Goal: Information Seeking & Learning: Learn about a topic

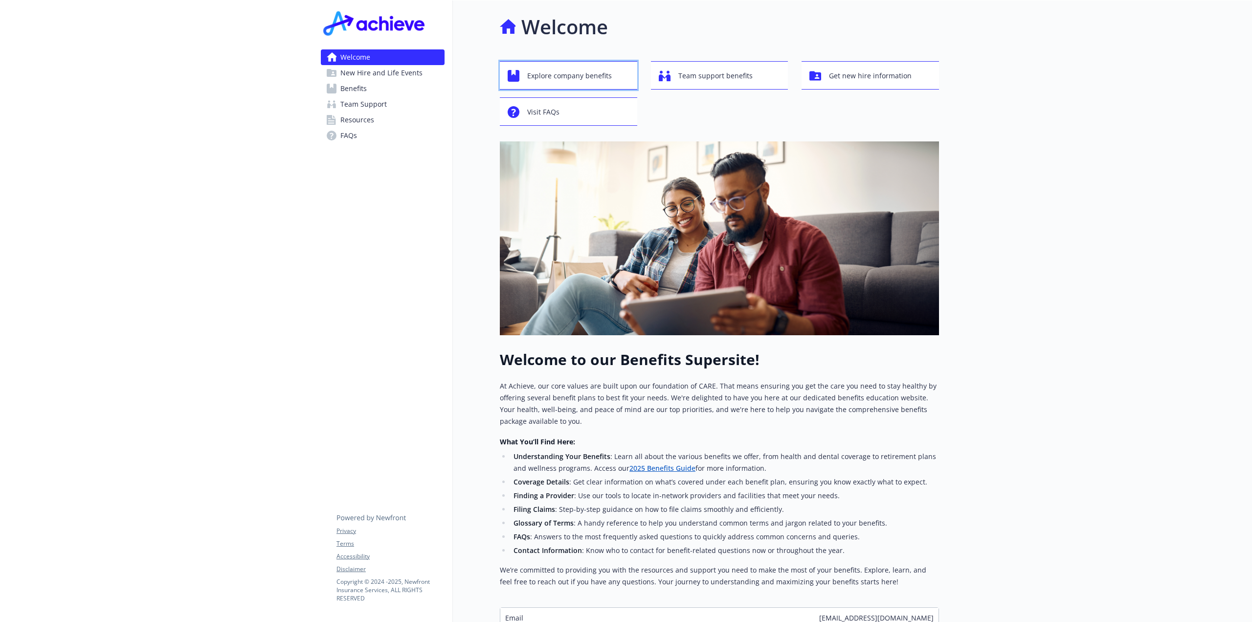
click at [570, 75] on span "Explore company benefits" at bounding box center [569, 76] width 85 height 19
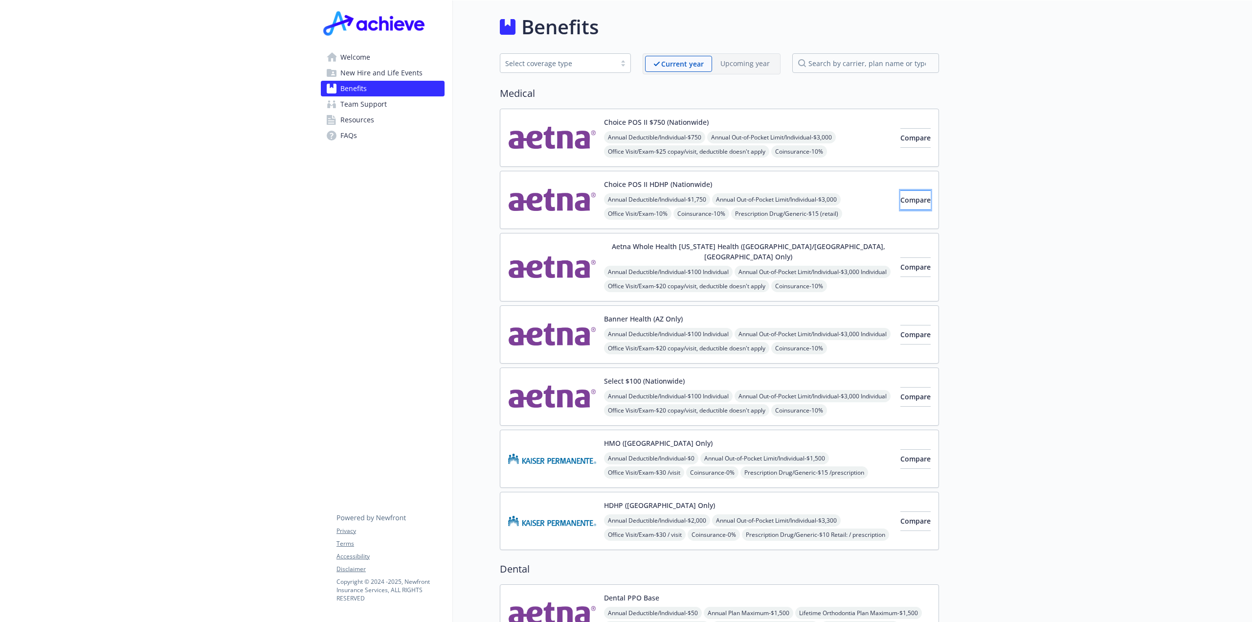
click at [901, 203] on span "Compare" at bounding box center [916, 199] width 30 height 9
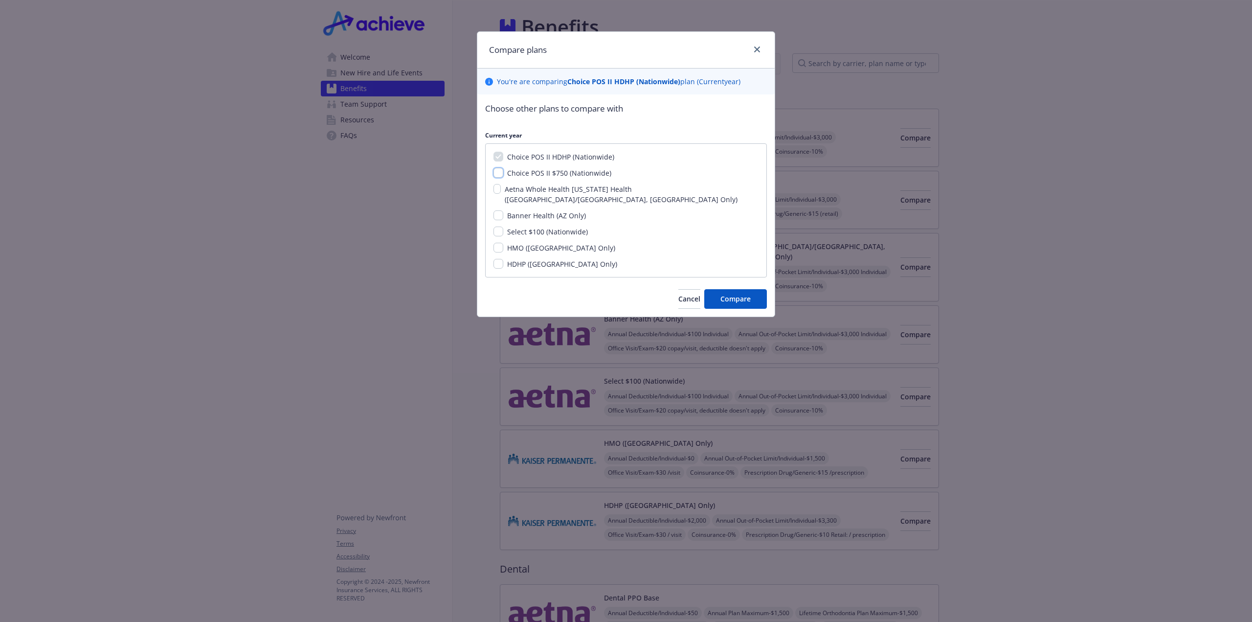
click at [498, 171] on input "Choice POS II $750 (Nationwide)" at bounding box center [499, 173] width 10 height 10
checkbox input "true"
click at [501, 187] on input "Aetna Whole Health [US_STATE] Health ([GEOGRAPHIC_DATA]/[GEOGRAPHIC_DATA], [GEO…" at bounding box center [497, 189] width 7 height 10
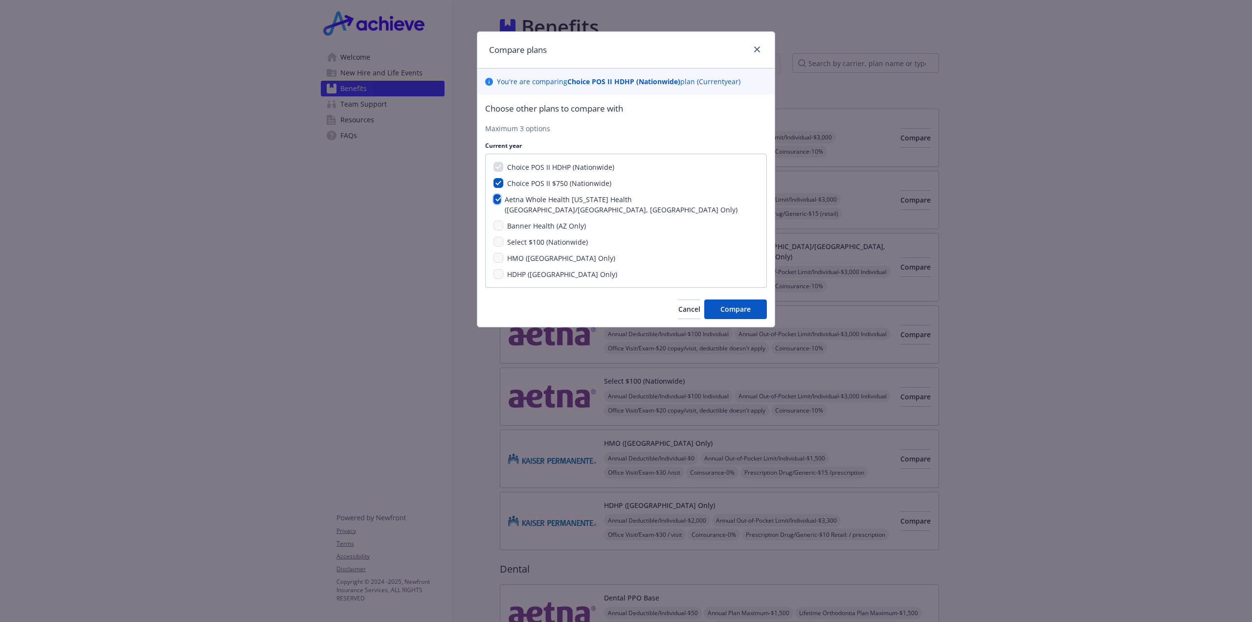
click at [499, 197] on input "Aetna Whole Health [US_STATE] Health ([GEOGRAPHIC_DATA]/[GEOGRAPHIC_DATA], [GEO…" at bounding box center [497, 199] width 7 height 10
checkbox input "false"
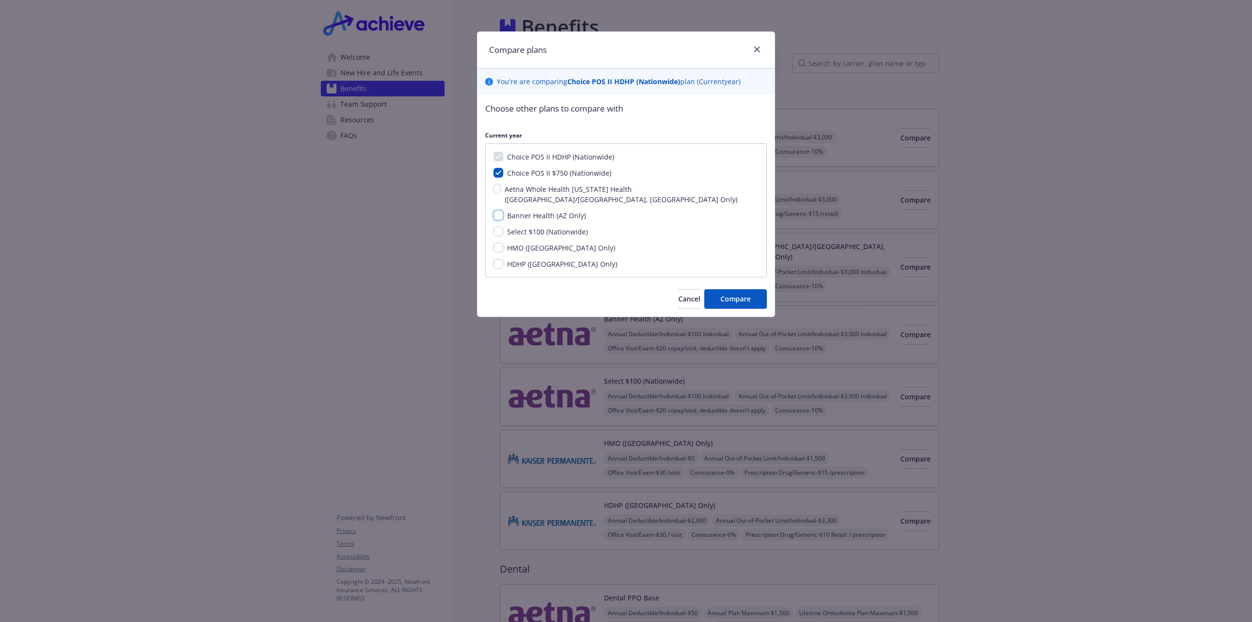
click at [497, 210] on input "Banner Health (AZ Only)" at bounding box center [499, 215] width 10 height 10
checkbox input "true"
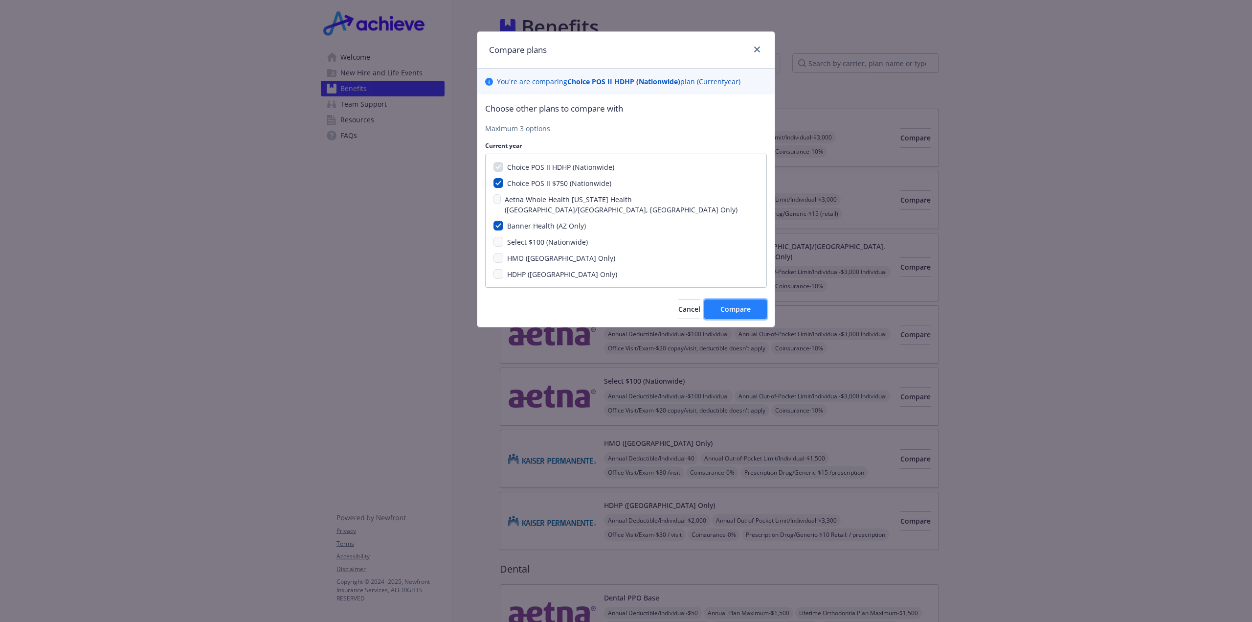
click at [744, 304] on span "Compare" at bounding box center [736, 308] width 30 height 9
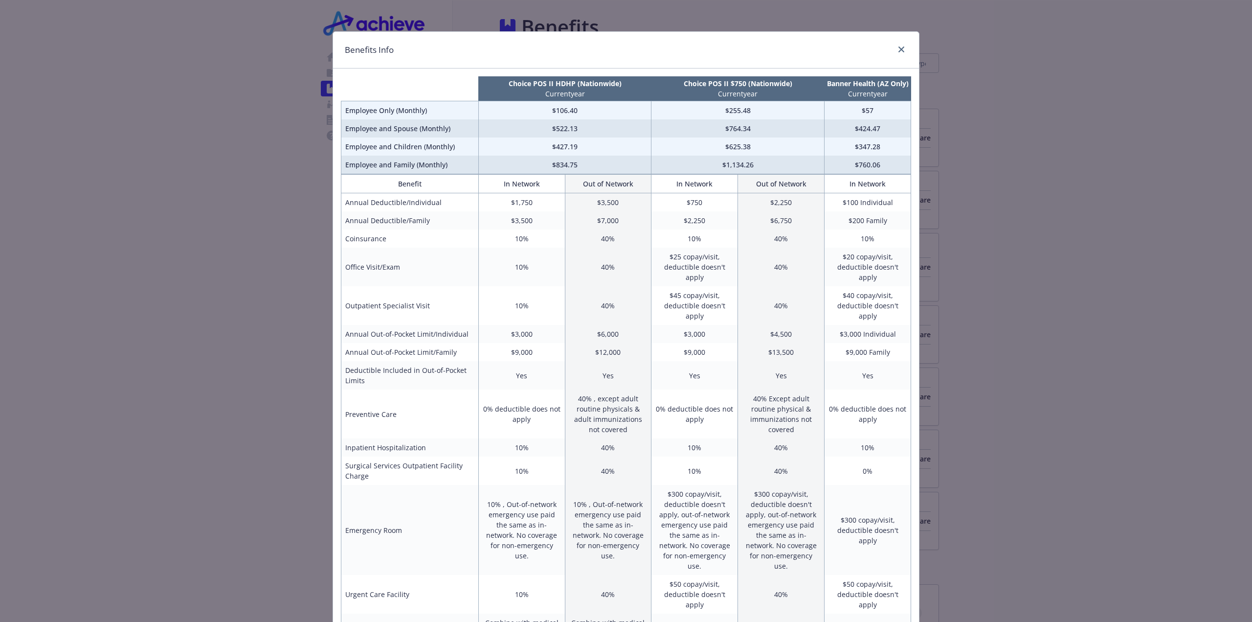
click at [1090, 265] on div "Benefits Info Choice POS II HDHP (Nationwide) Current year Choice POS II $750 (…" at bounding box center [626, 311] width 1252 height 622
click at [900, 51] on icon "close" at bounding box center [902, 49] width 6 height 6
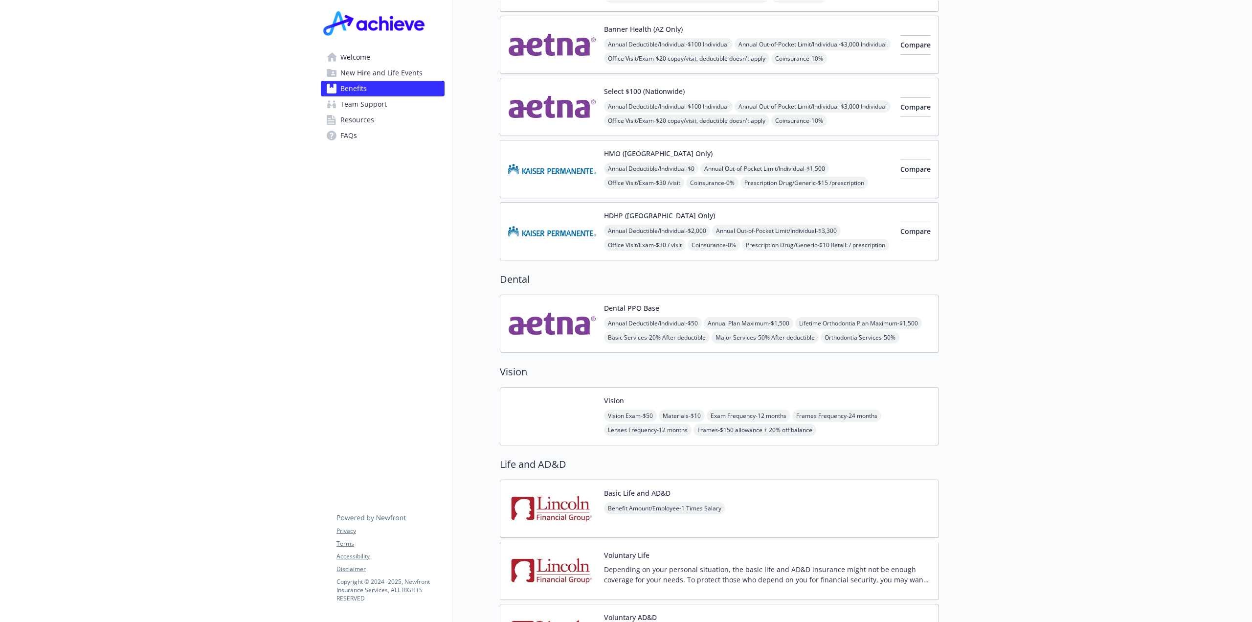
scroll to position [342, 0]
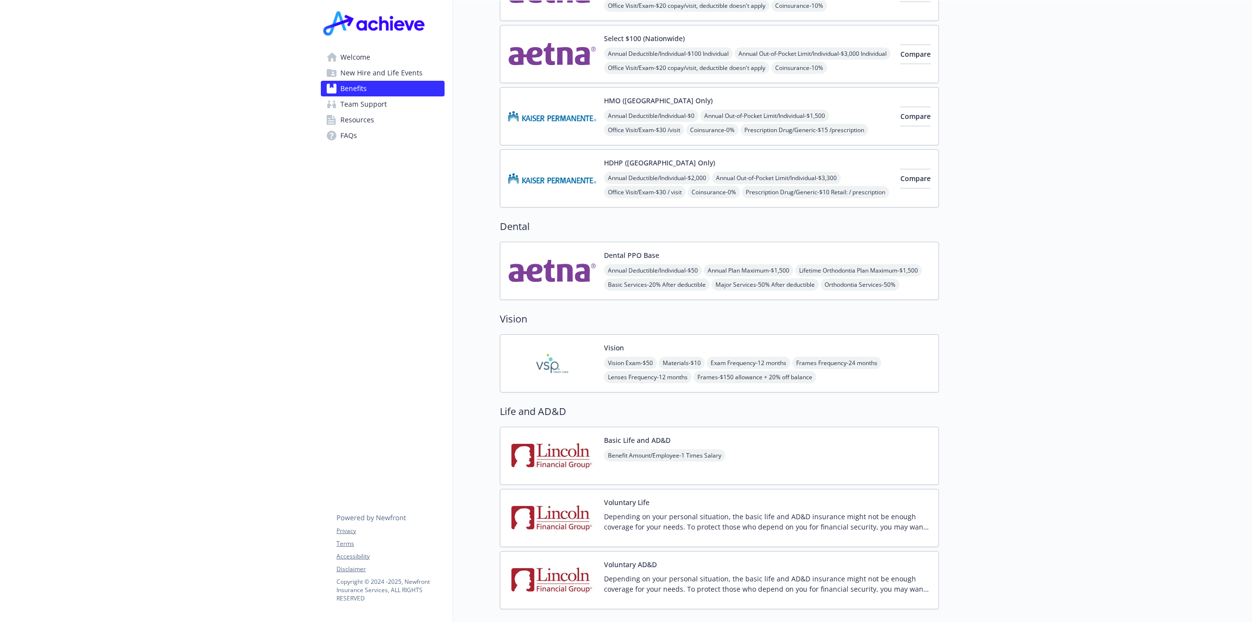
click at [544, 351] on img at bounding box center [552, 363] width 88 height 42
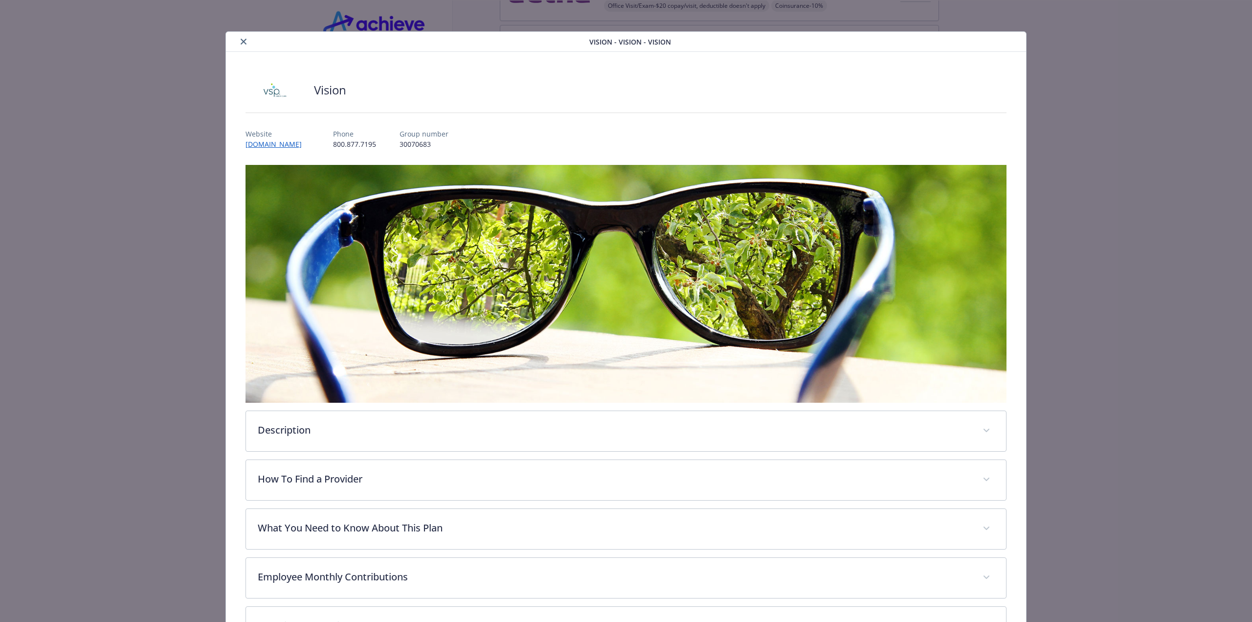
scroll to position [98, 0]
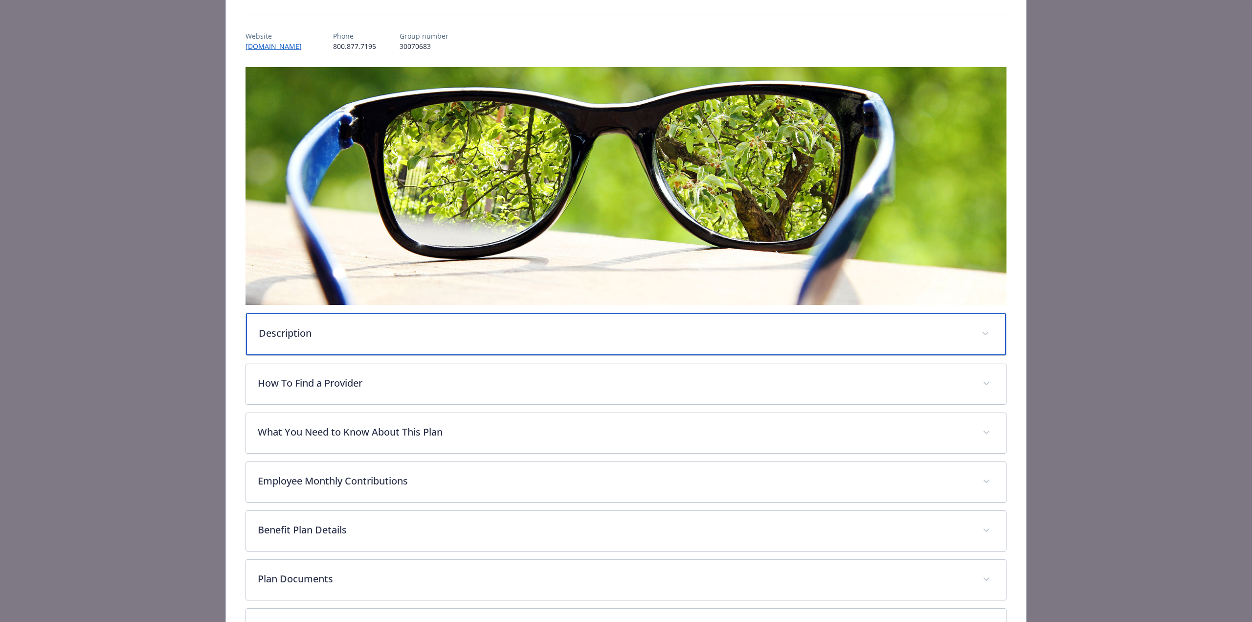
click at [500, 335] on p "Description" at bounding box center [614, 333] width 711 height 15
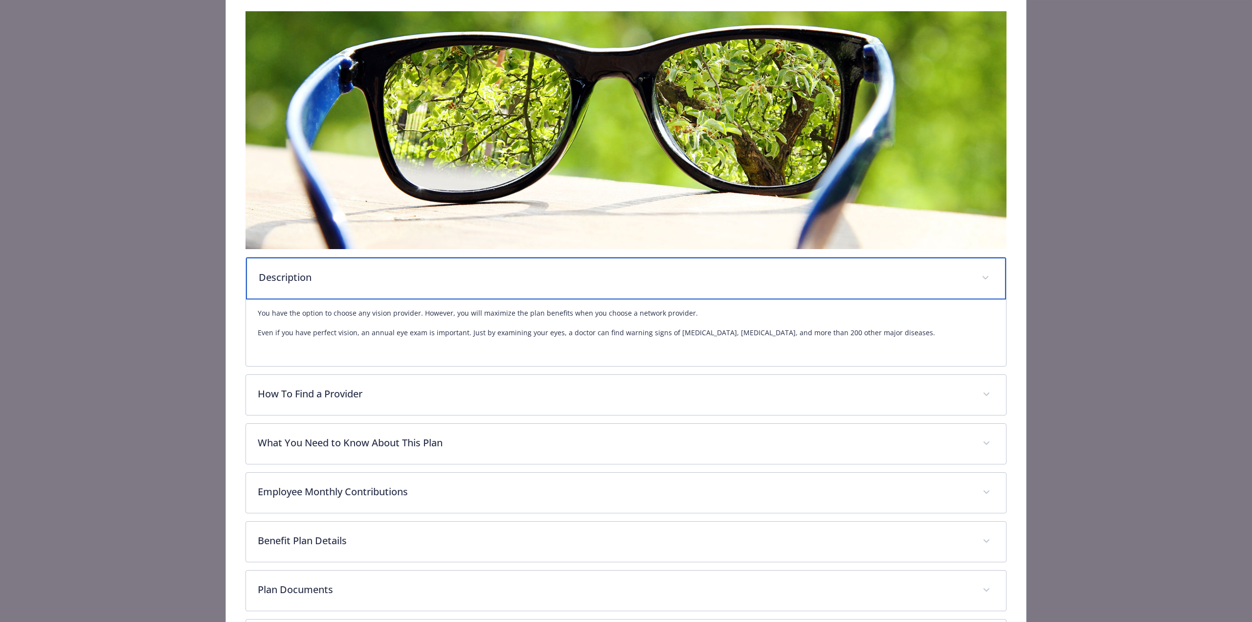
scroll to position [243, 0]
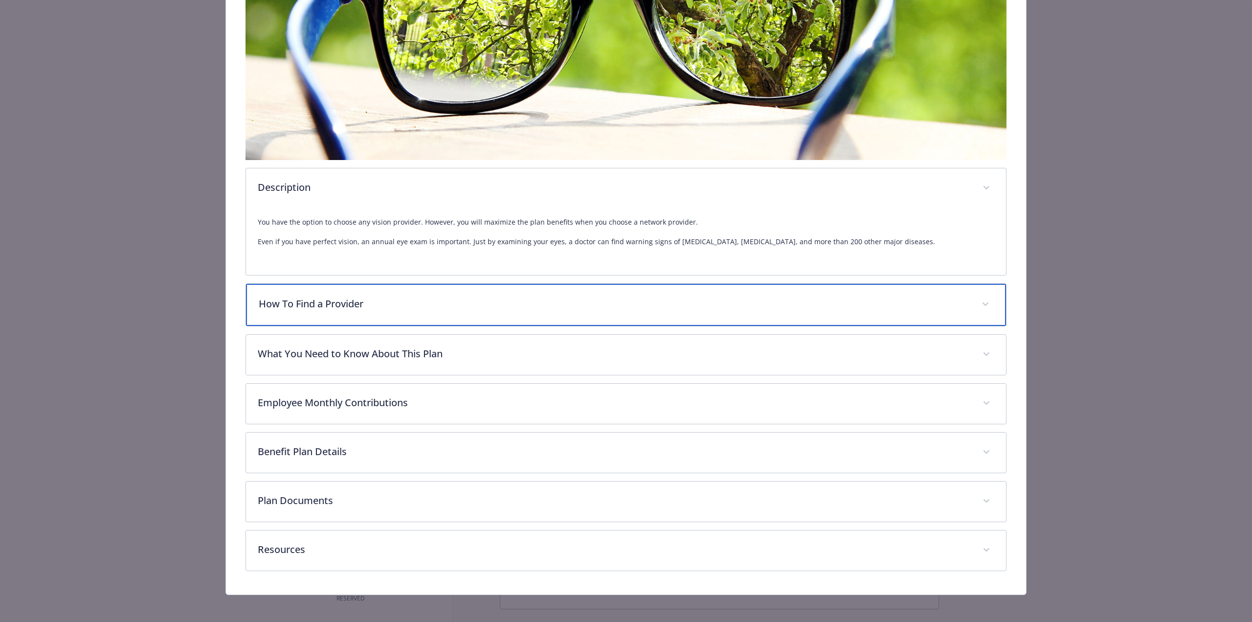
click at [502, 307] on p "How To Find a Provider" at bounding box center [614, 303] width 711 height 15
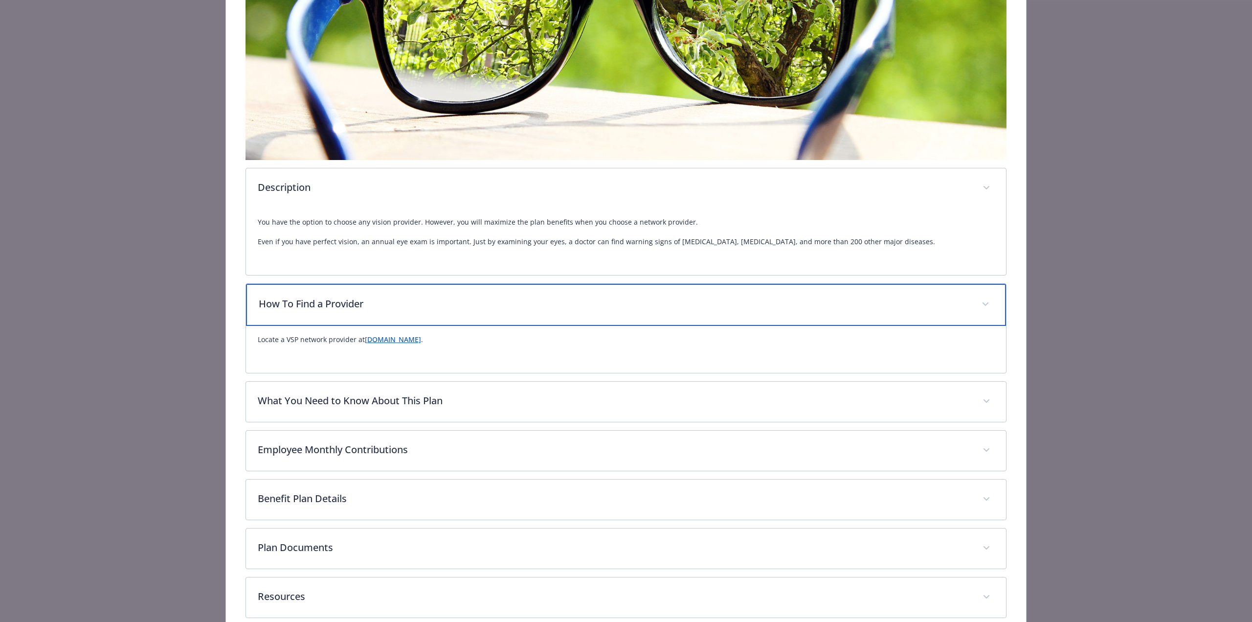
scroll to position [290, 0]
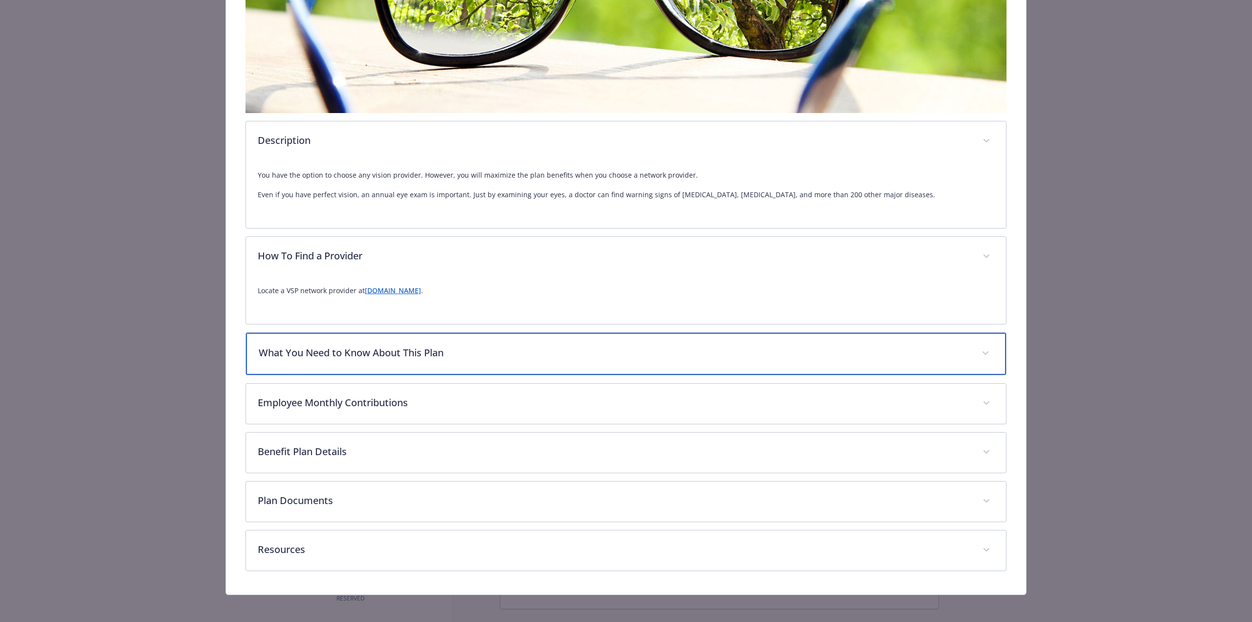
click at [483, 342] on div "What You Need to Know About This Plan" at bounding box center [626, 354] width 760 height 42
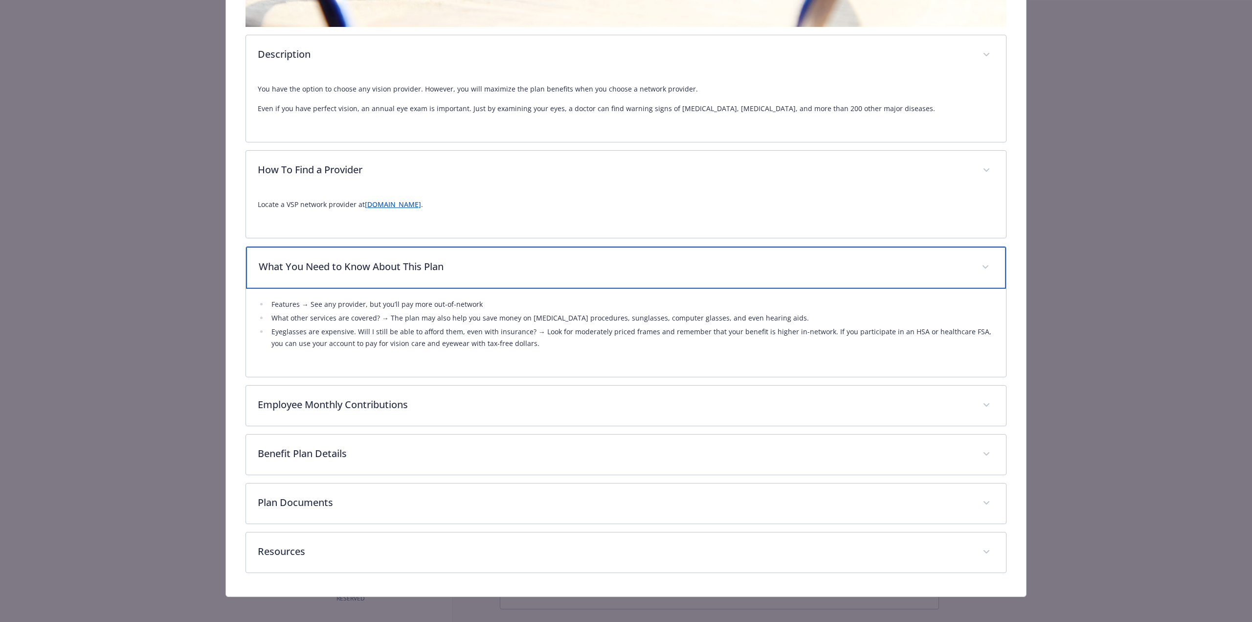
scroll to position [378, 0]
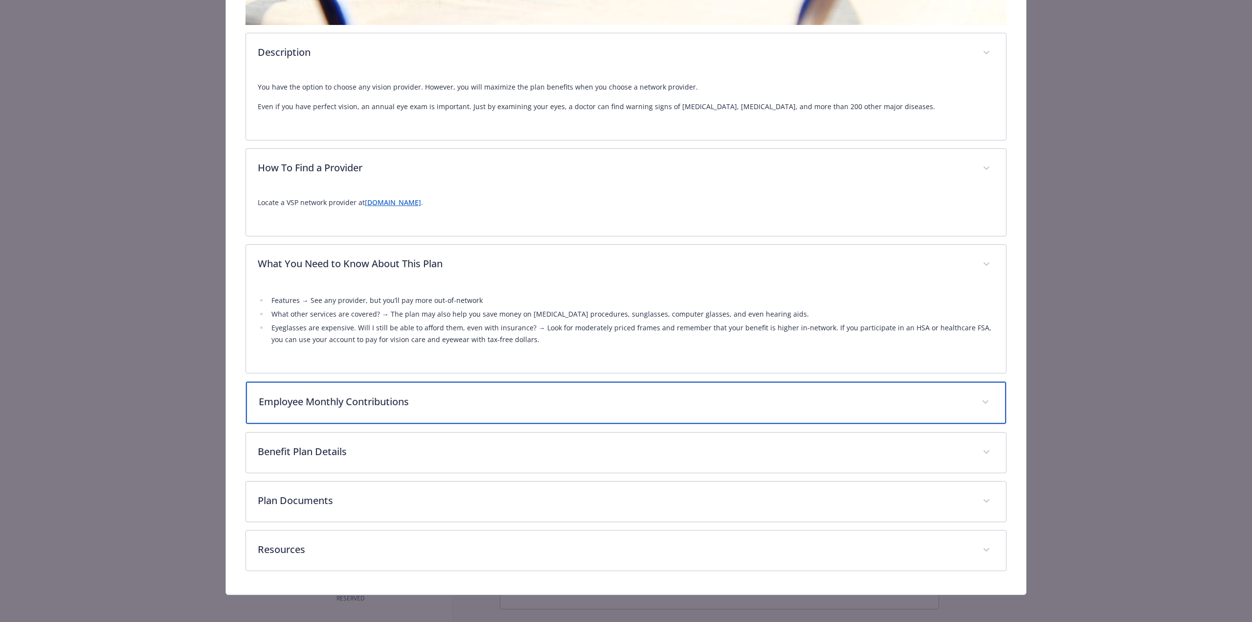
click at [467, 403] on p "Employee Monthly Contributions" at bounding box center [614, 401] width 711 height 15
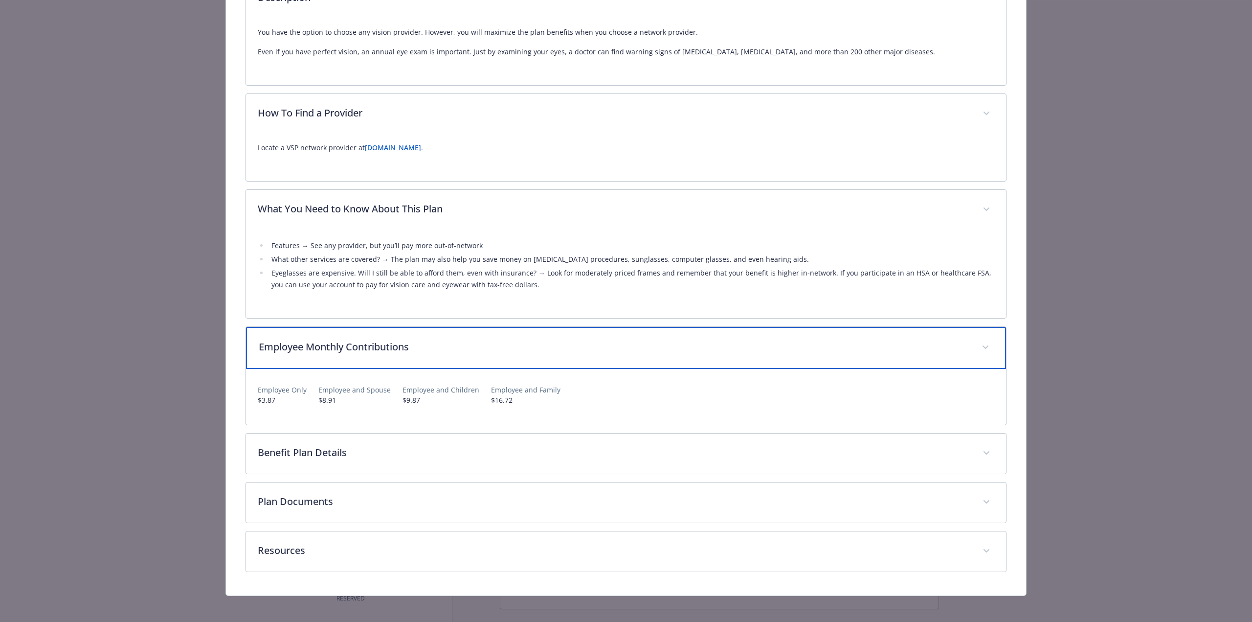
scroll to position [433, 0]
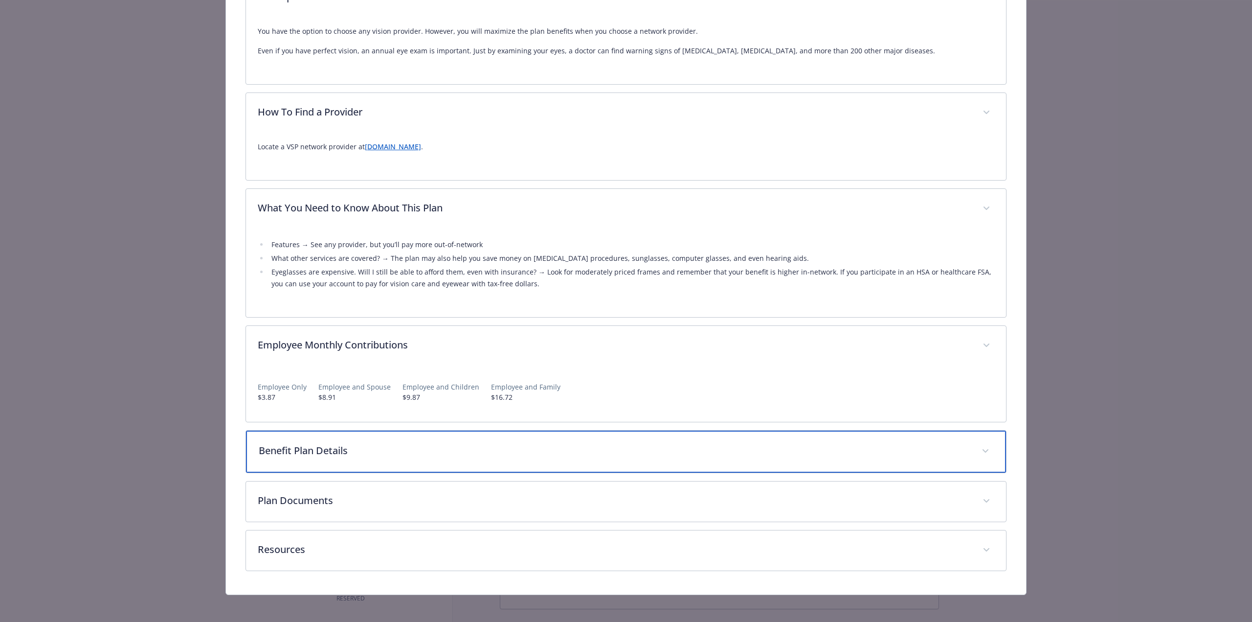
click at [451, 444] on p "Benefit Plan Details" at bounding box center [614, 450] width 711 height 15
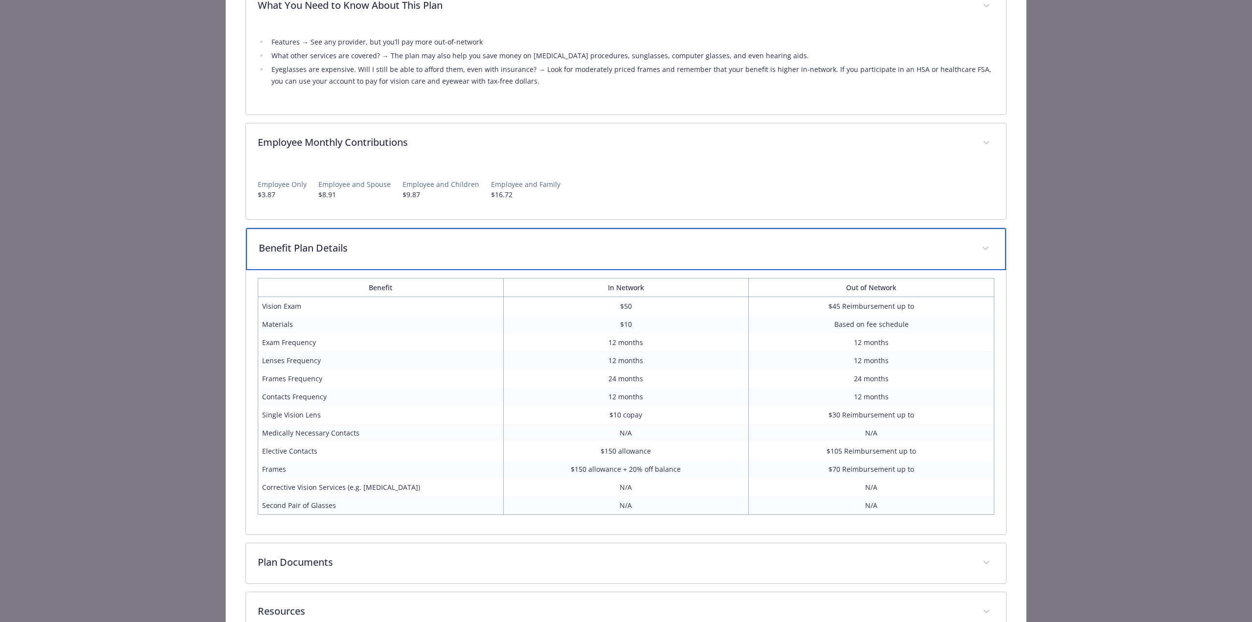
scroll to position [697, 0]
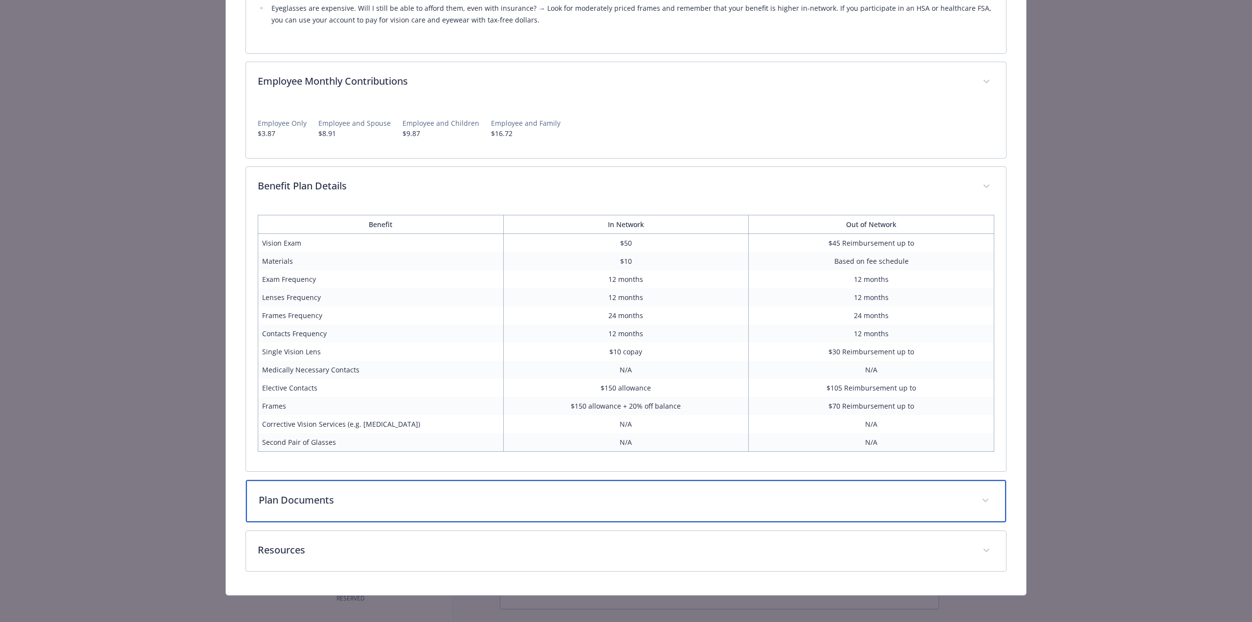
click at [456, 489] on div "Plan Documents" at bounding box center [626, 501] width 760 height 42
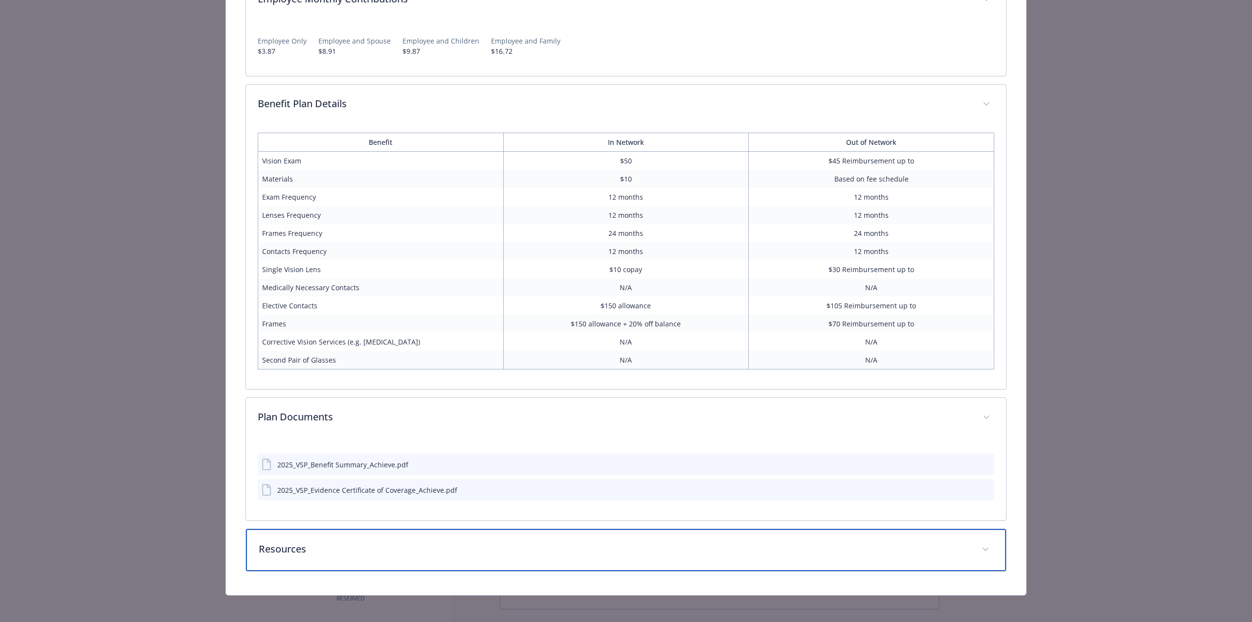
click at [420, 552] on div "Resources" at bounding box center [626, 550] width 760 height 42
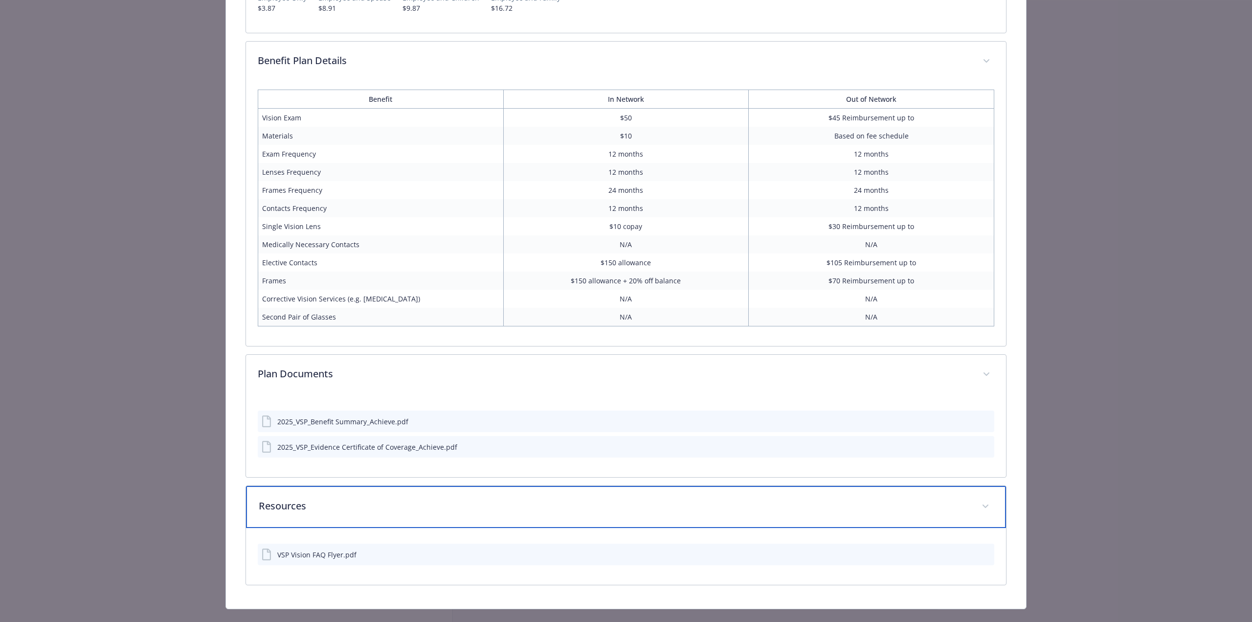
scroll to position [836, 0]
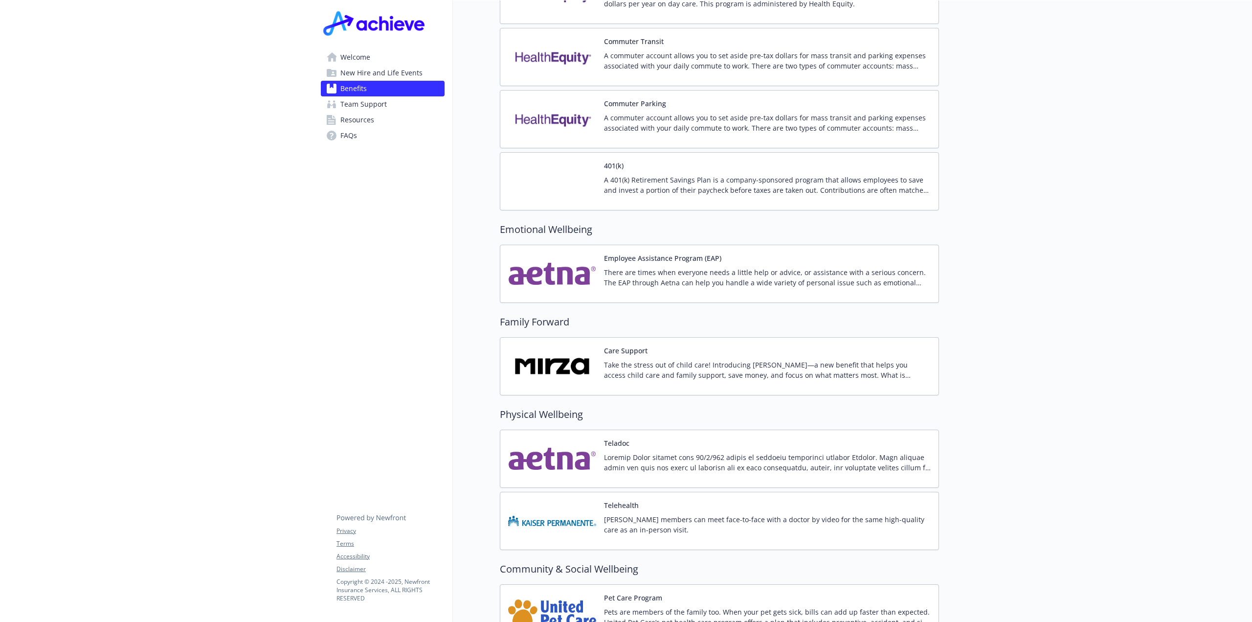
scroll to position [1663, 0]
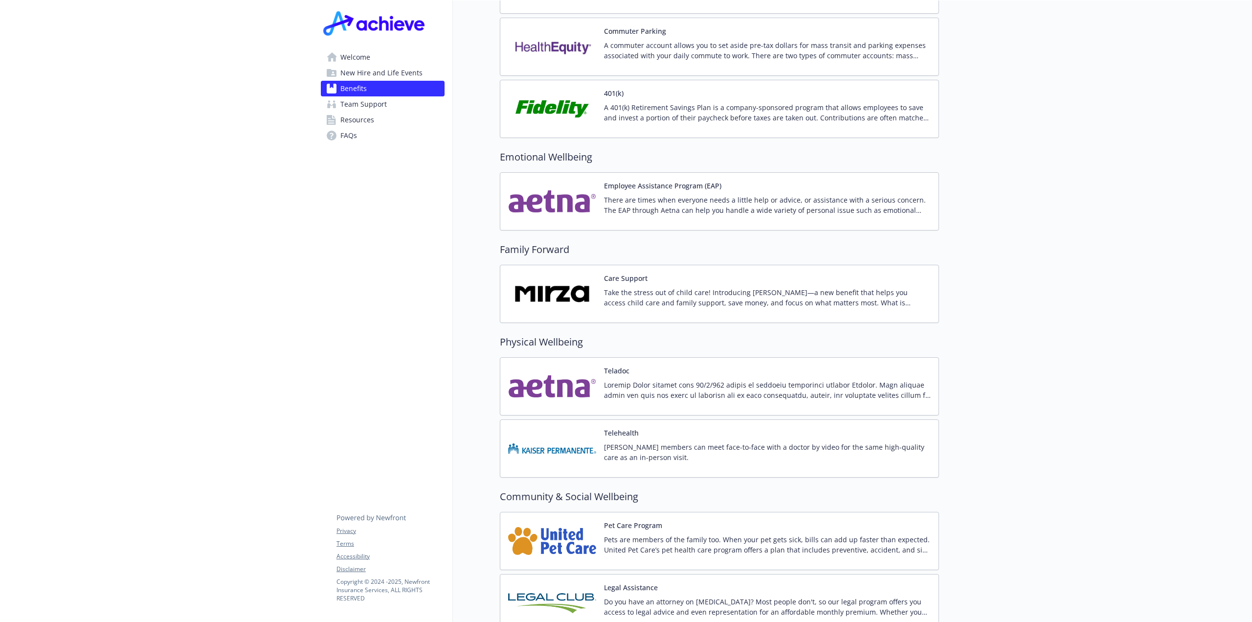
click at [800, 380] on p at bounding box center [767, 390] width 327 height 21
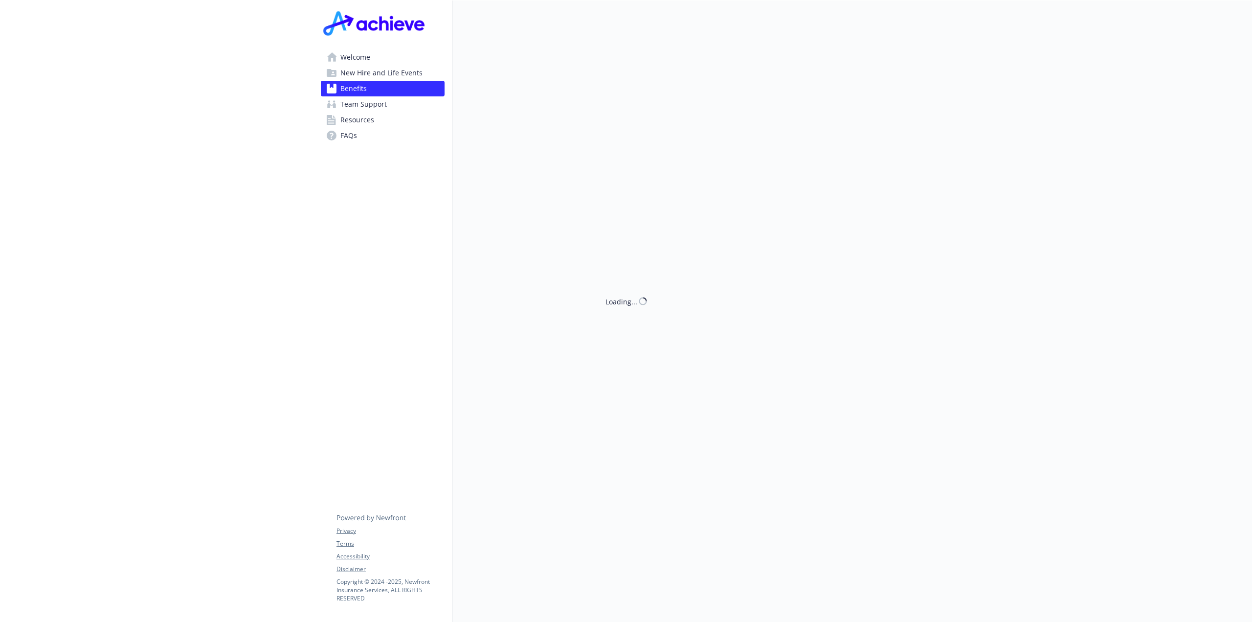
scroll to position [1712, 0]
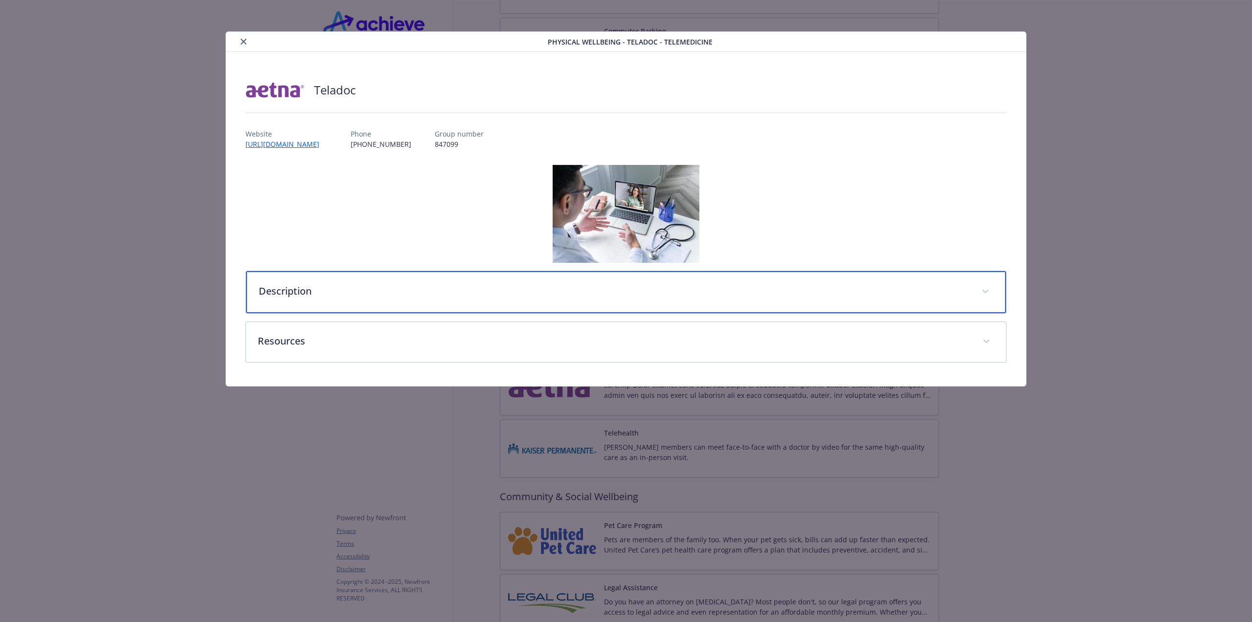
click at [453, 294] on p "Description" at bounding box center [614, 291] width 711 height 15
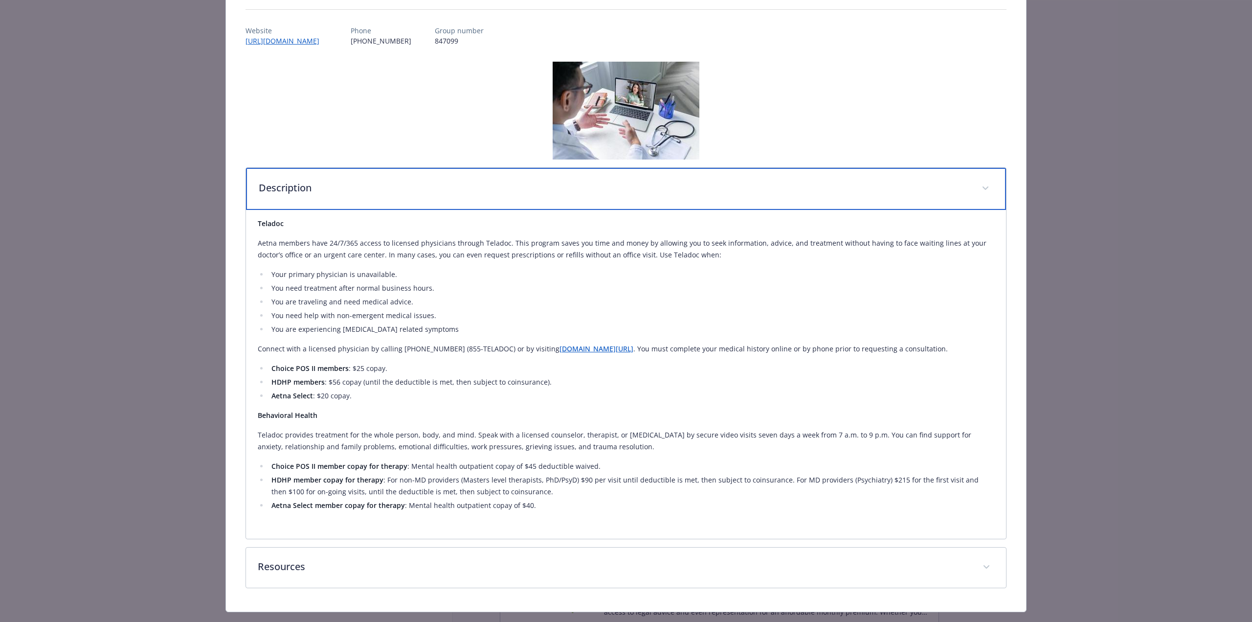
scroll to position [123, 0]
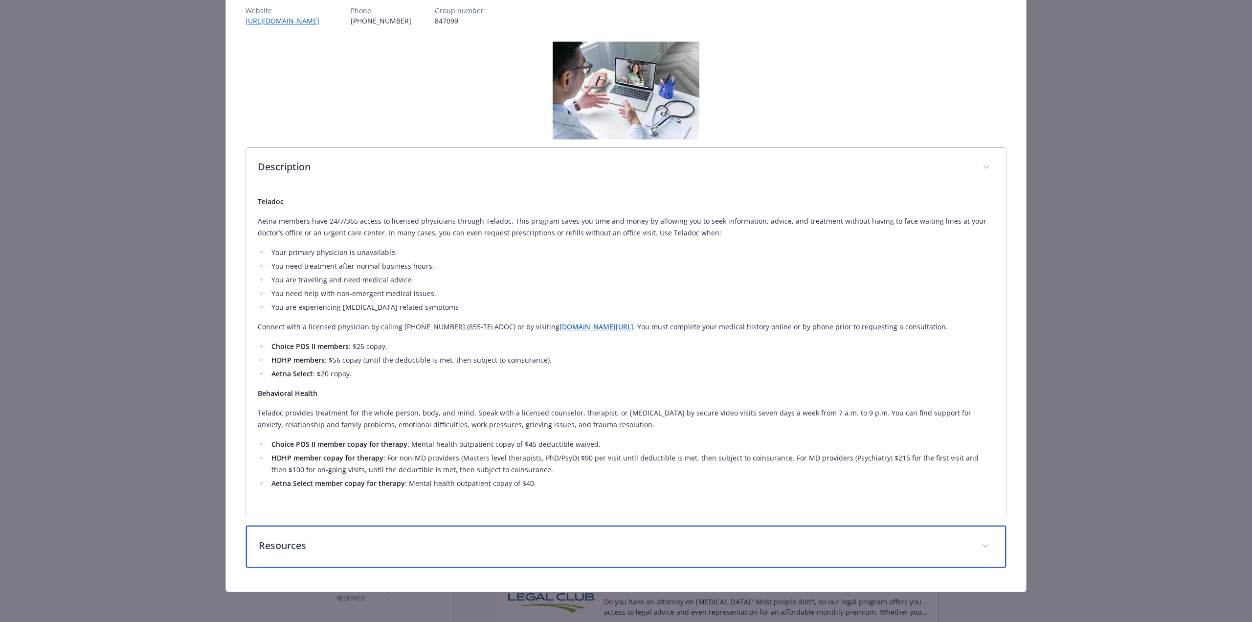
click at [454, 535] on div "Resources" at bounding box center [626, 546] width 760 height 42
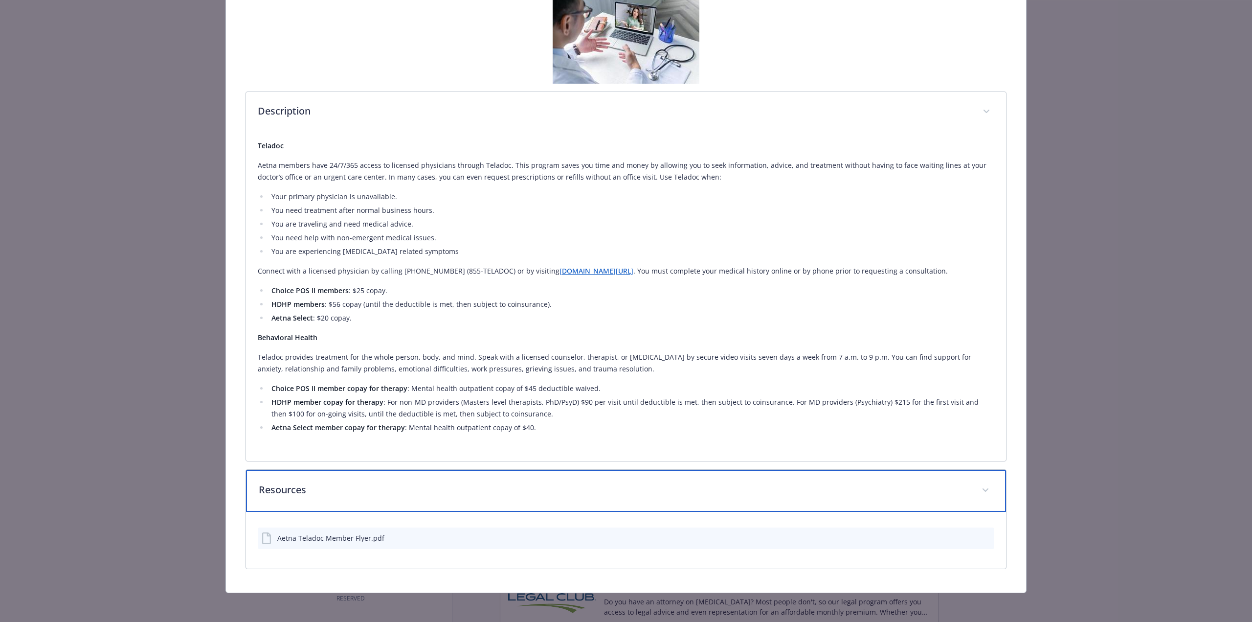
scroll to position [180, 0]
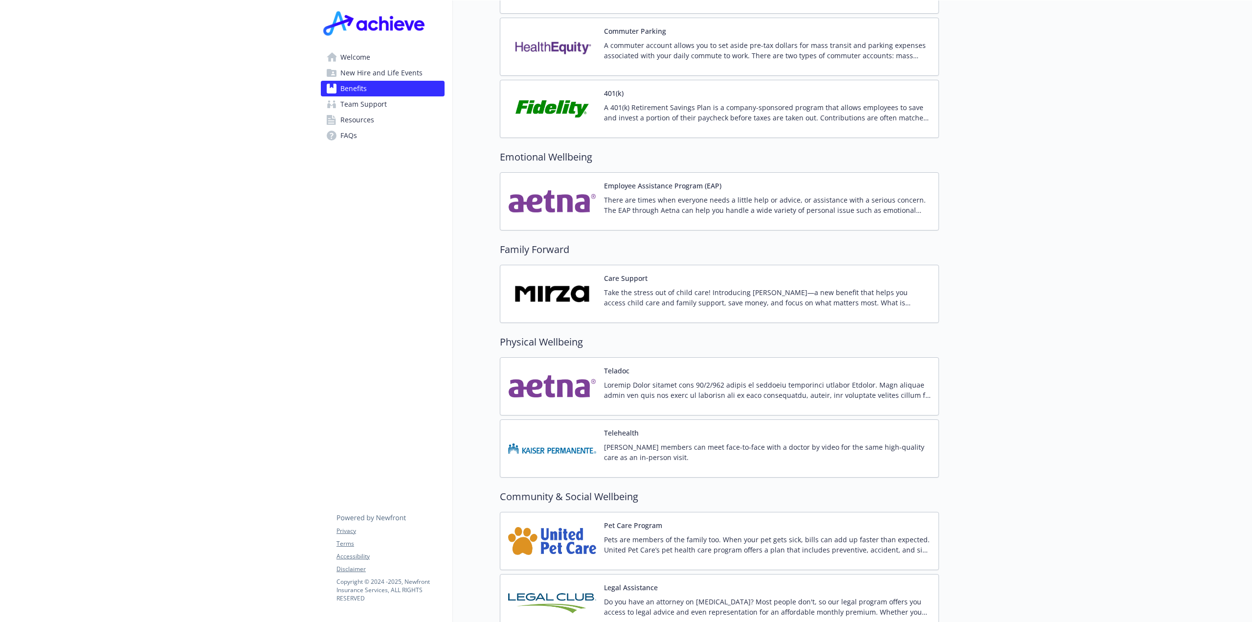
drag, startPoint x: 1149, startPoint y: 426, endPoint x: 1140, endPoint y: 428, distance: 8.9
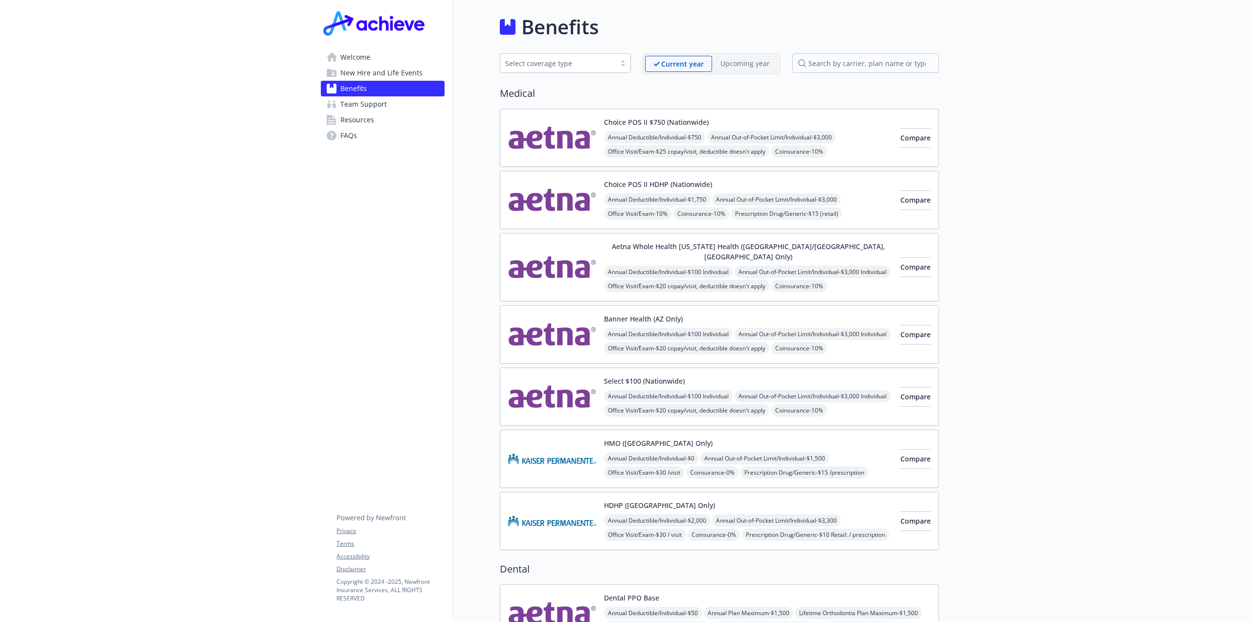
click at [553, 392] on img at bounding box center [552, 397] width 88 height 42
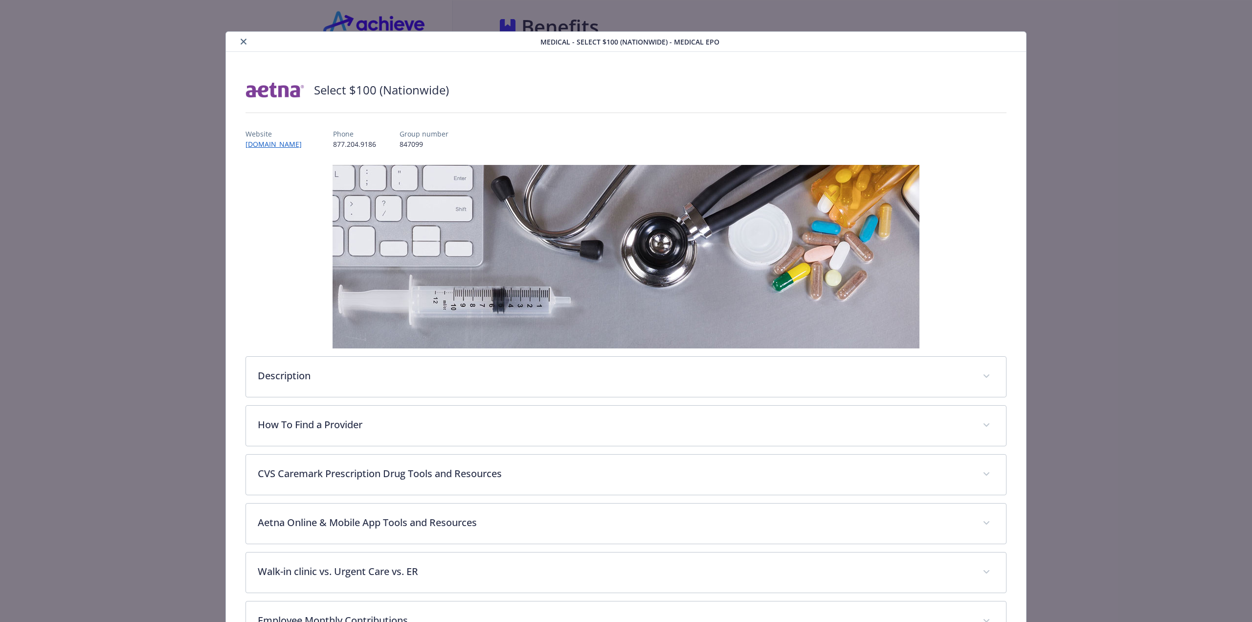
scroll to position [1, 0]
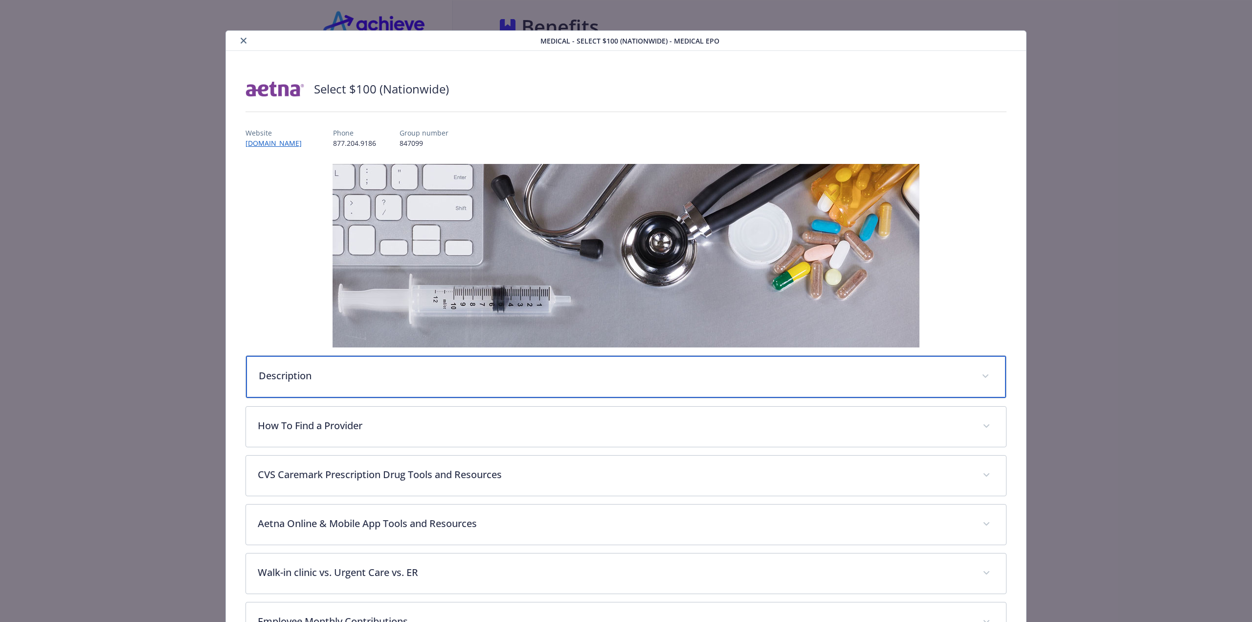
click at [419, 380] on p "Description" at bounding box center [614, 375] width 711 height 15
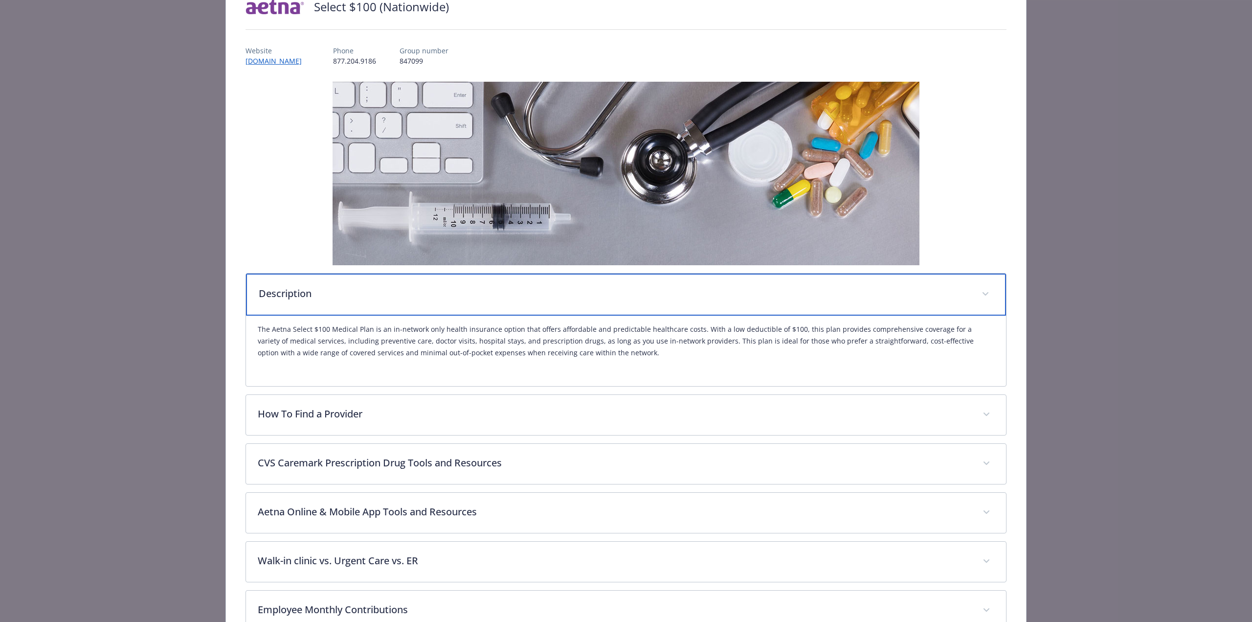
scroll to position [99, 0]
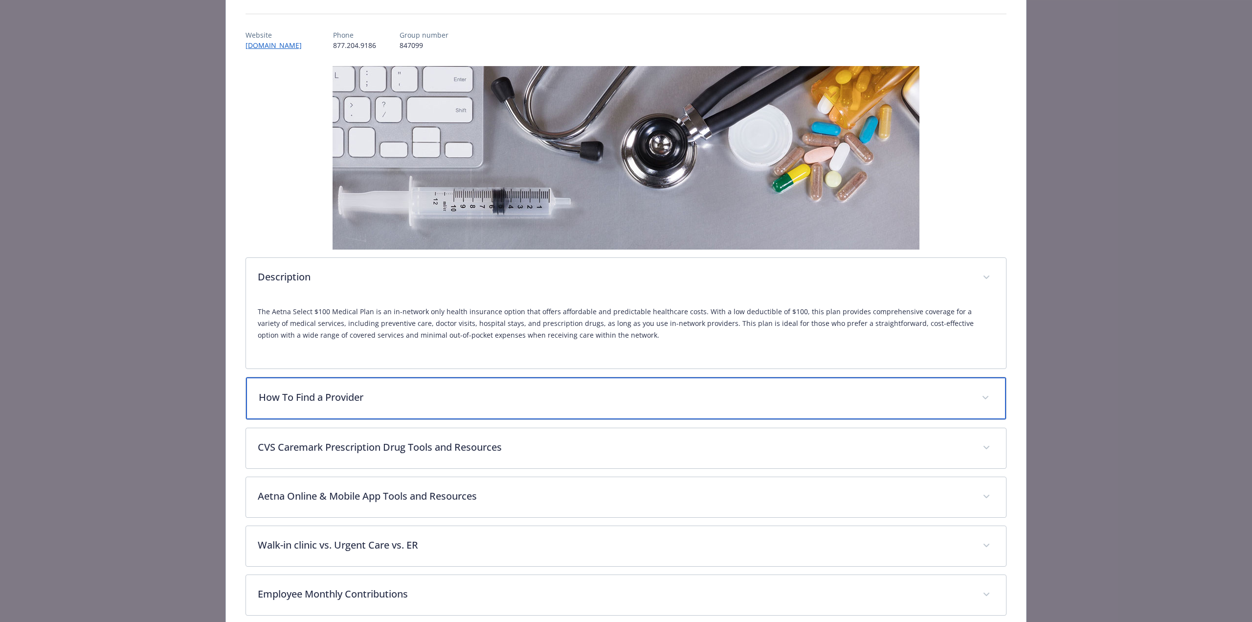
click at [438, 398] on p "How To Find a Provider" at bounding box center [614, 397] width 711 height 15
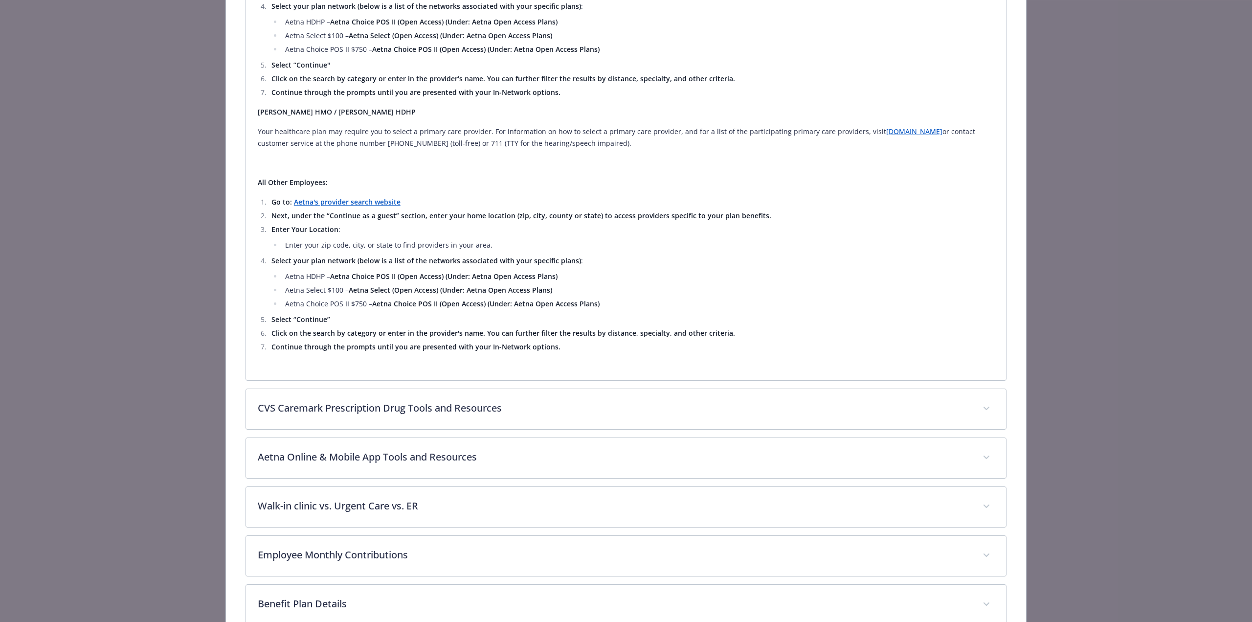
scroll to position [1175, 0]
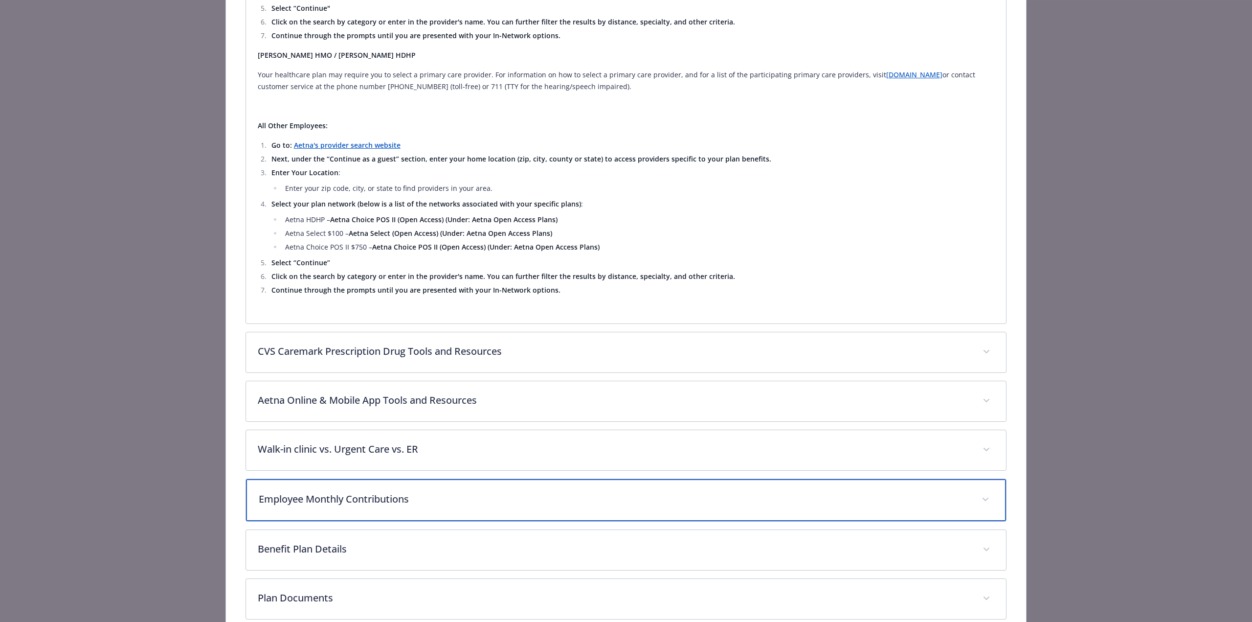
click at [417, 492] on p "Employee Monthly Contributions" at bounding box center [614, 499] width 711 height 15
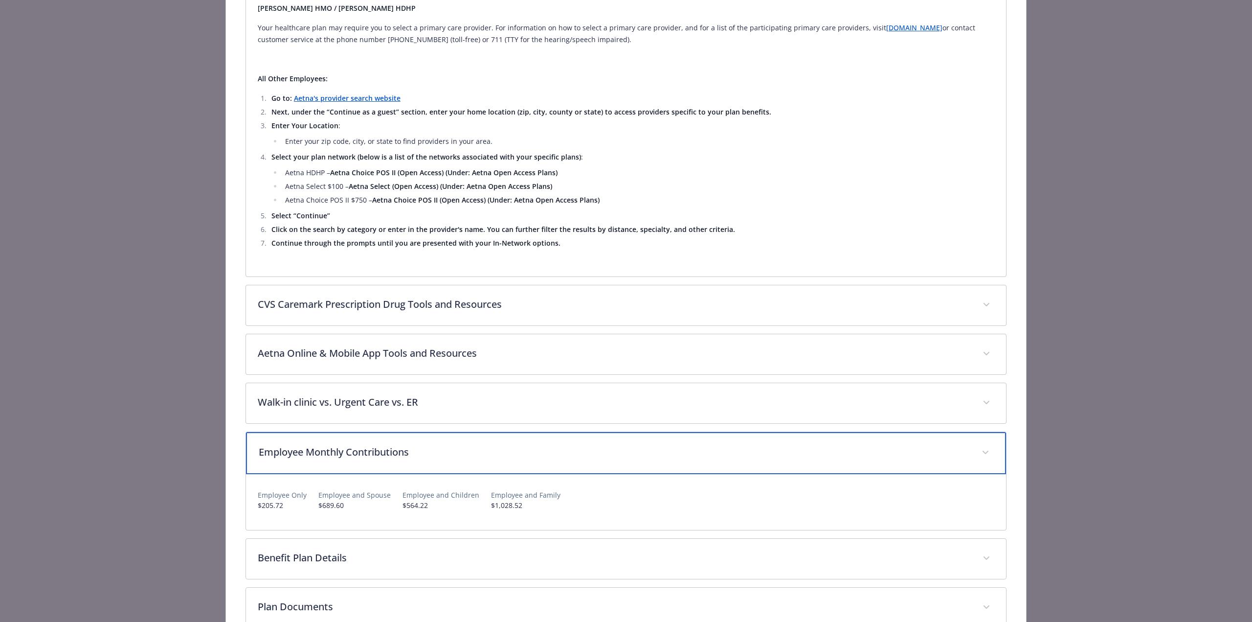
scroll to position [1317, 0]
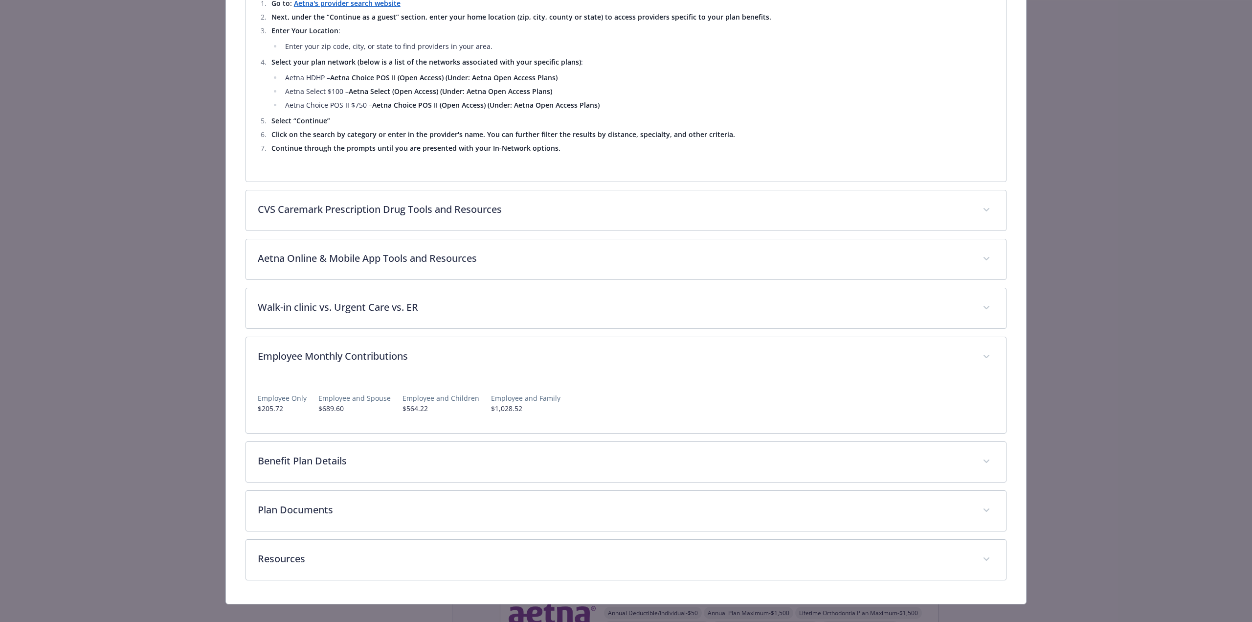
click at [352, 412] on div "Employee Only $205.72 Employee and Spouse $689.60 Employee and Children $564.22…" at bounding box center [626, 405] width 760 height 56
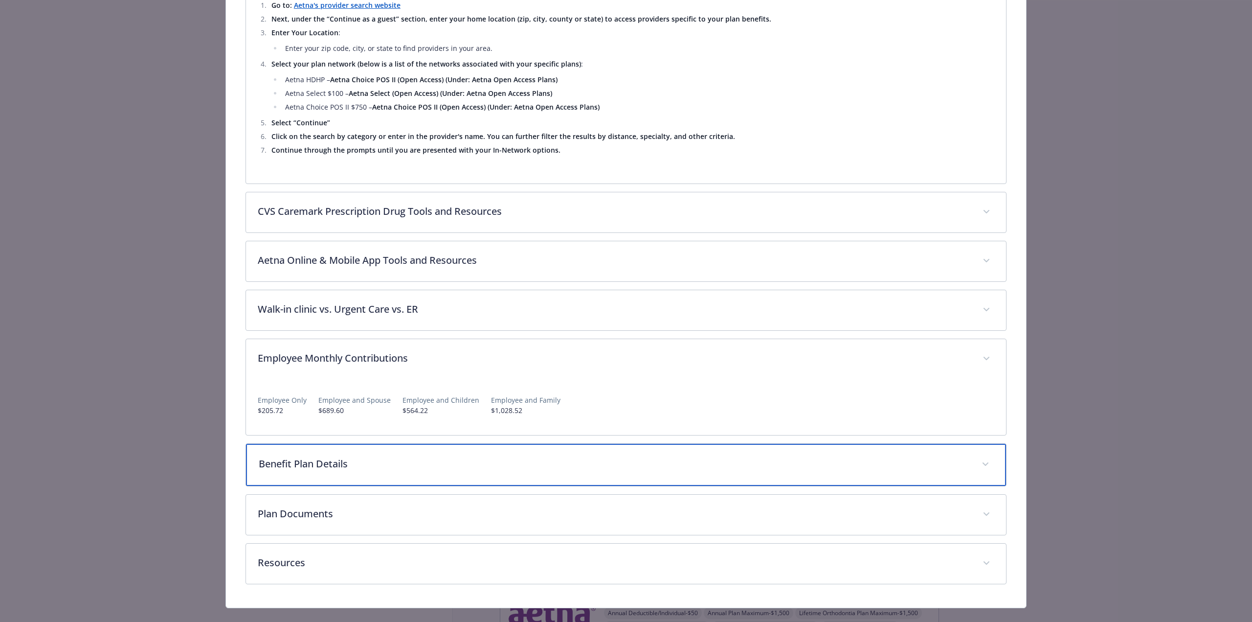
click at [345, 444] on div "Benefit Plan Details" at bounding box center [626, 465] width 760 height 42
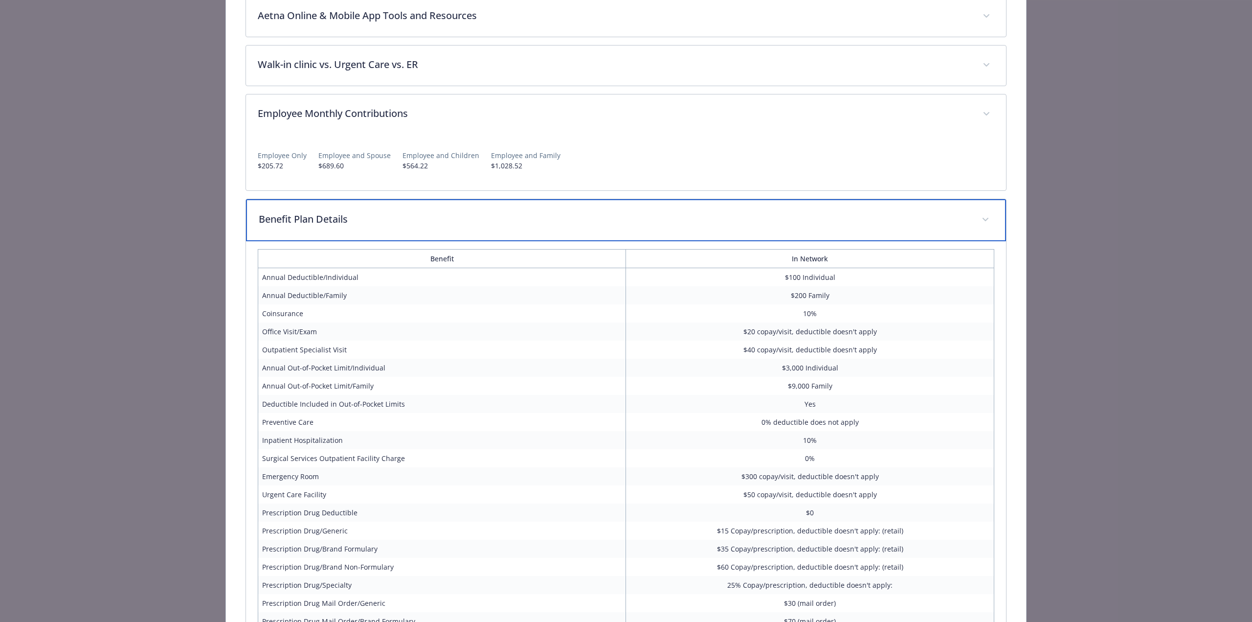
scroll to position [1755, 0]
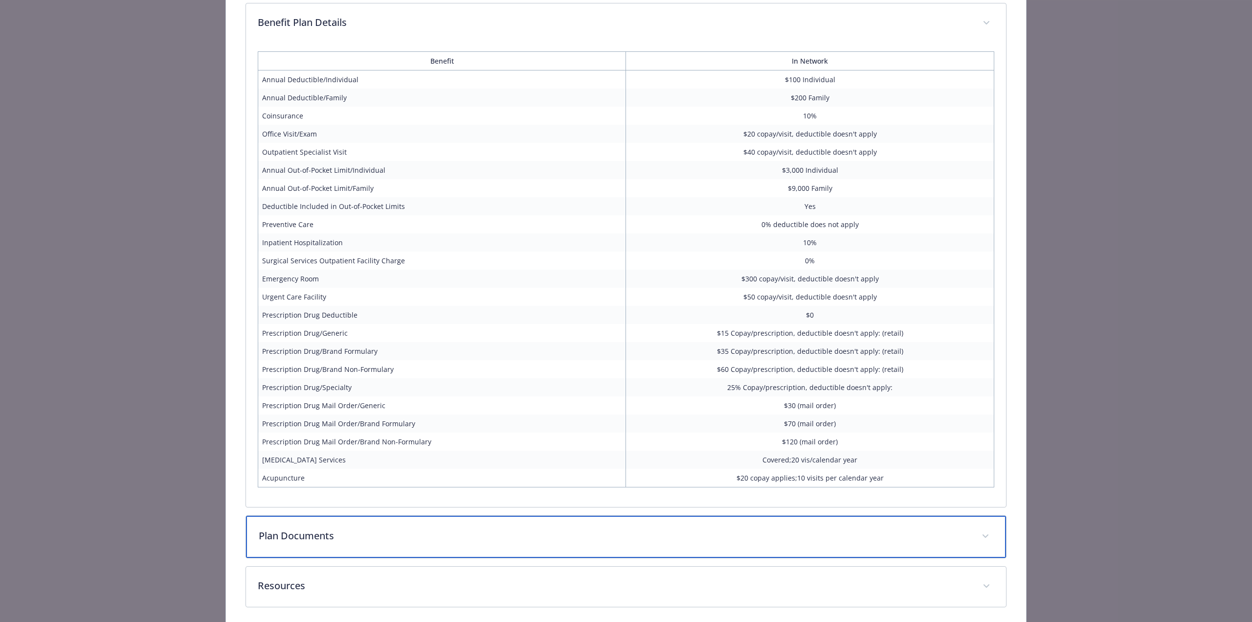
click at [401, 528] on p "Plan Documents" at bounding box center [614, 535] width 711 height 15
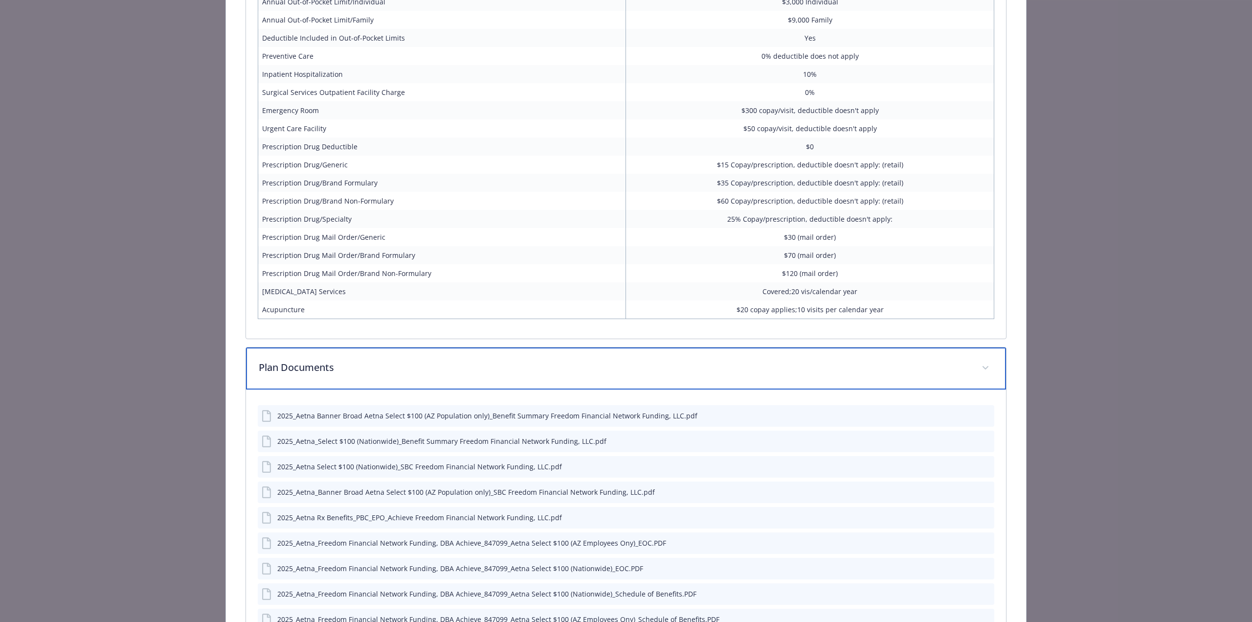
scroll to position [1950, 0]
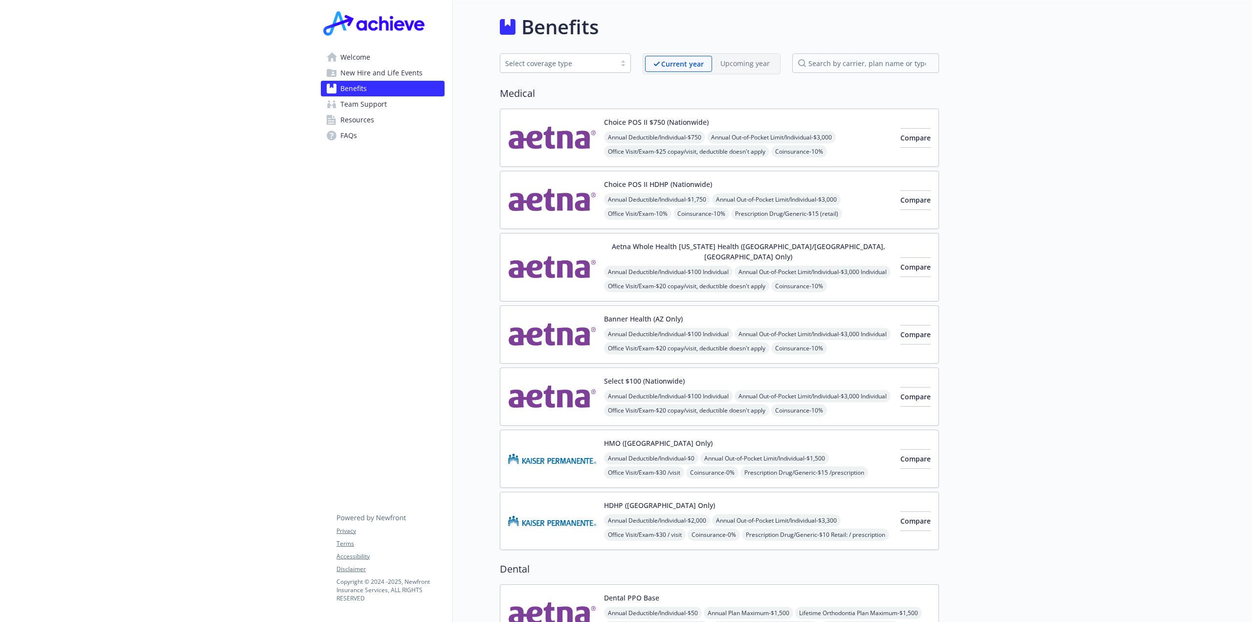
click at [561, 207] on img at bounding box center [552, 200] width 88 height 42
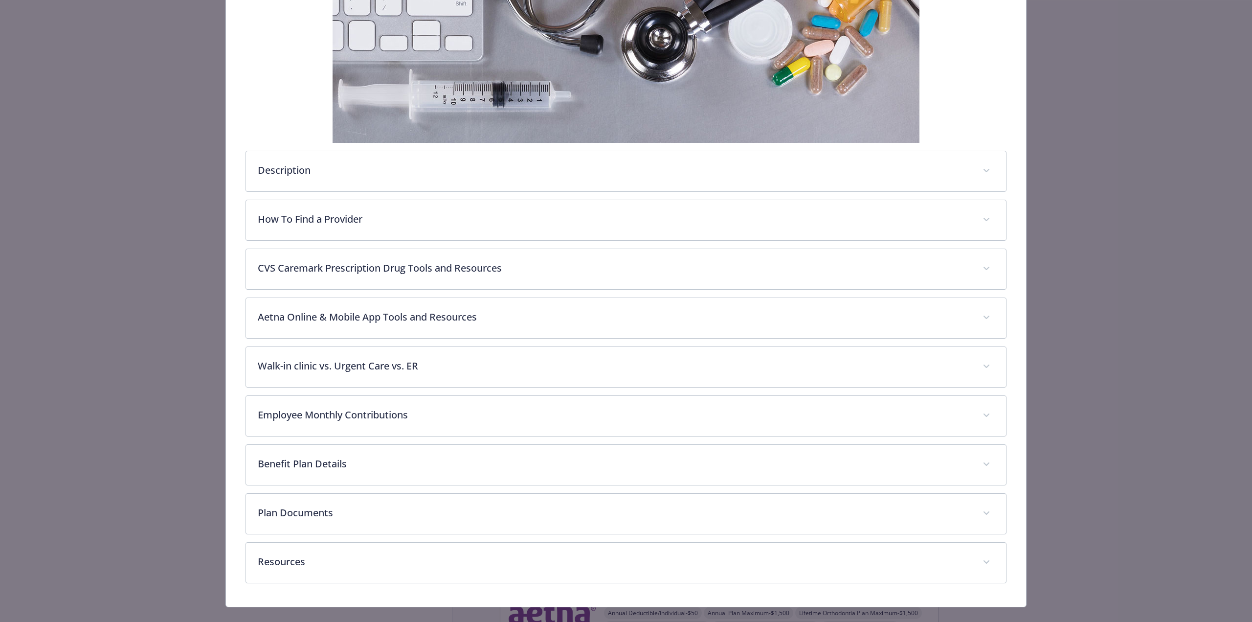
scroll to position [218, 0]
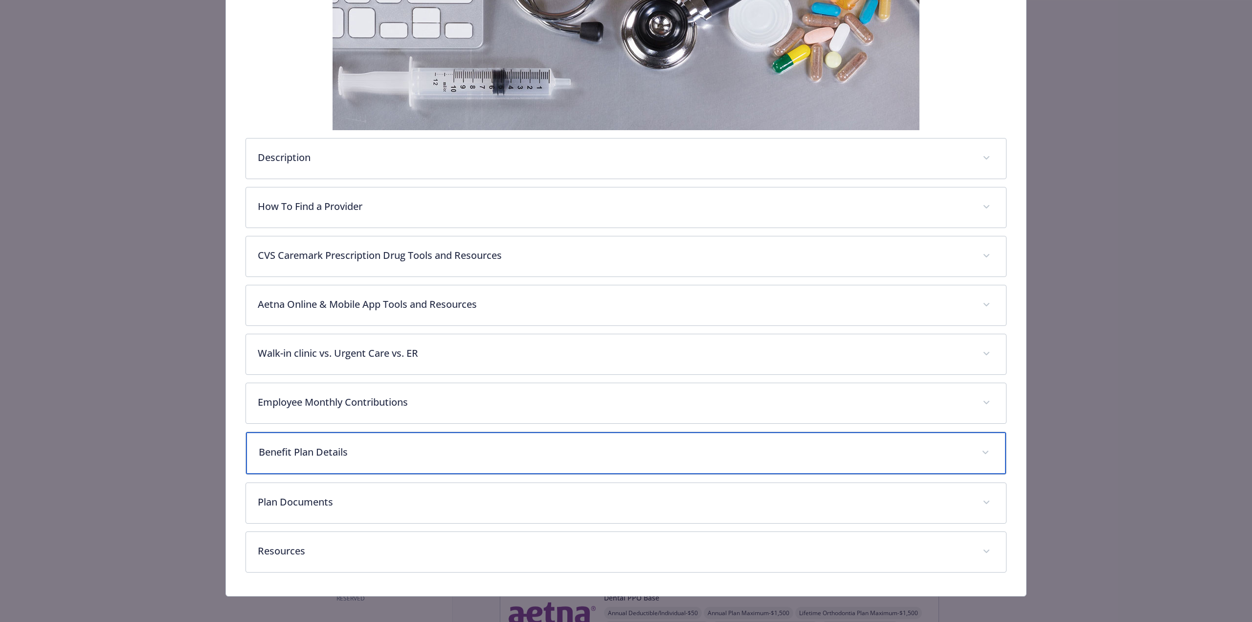
click at [410, 441] on div "Benefit Plan Details" at bounding box center [626, 453] width 760 height 42
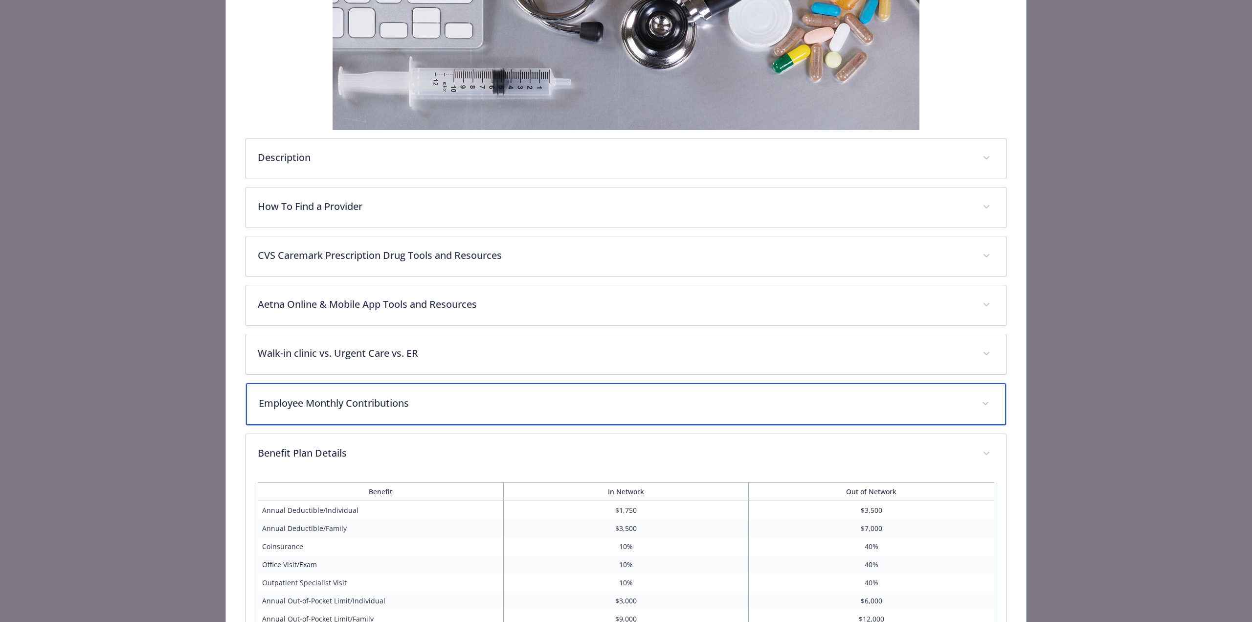
click at [416, 401] on p "Employee Monthly Contributions" at bounding box center [614, 403] width 711 height 15
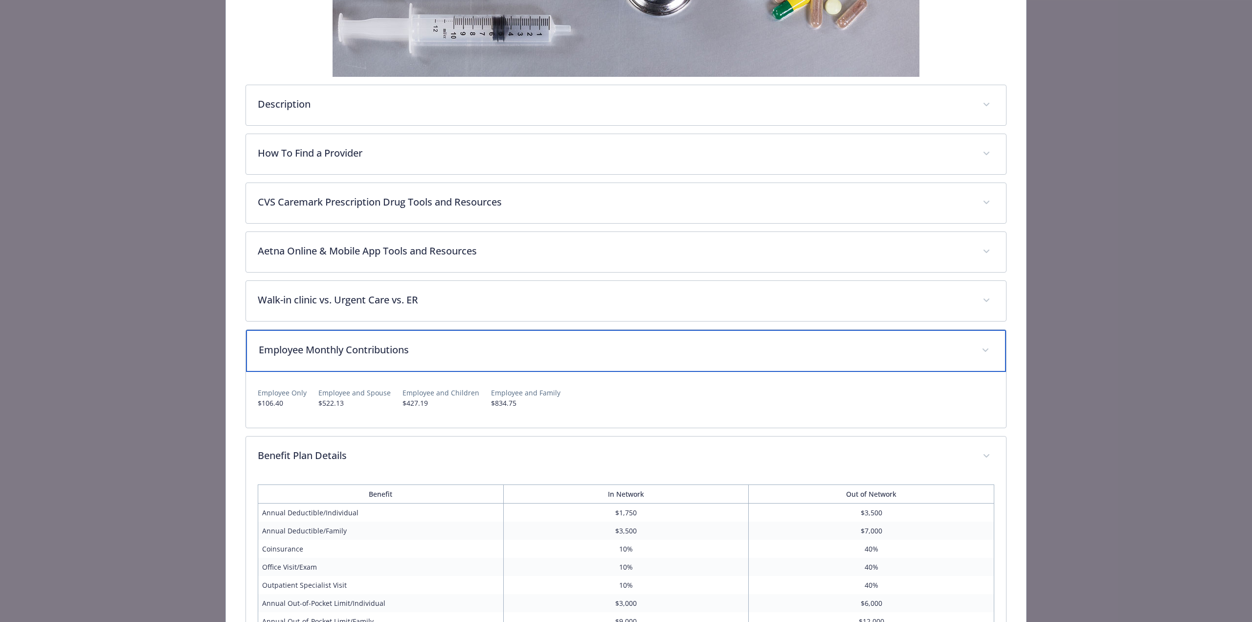
scroll to position [316, 0]
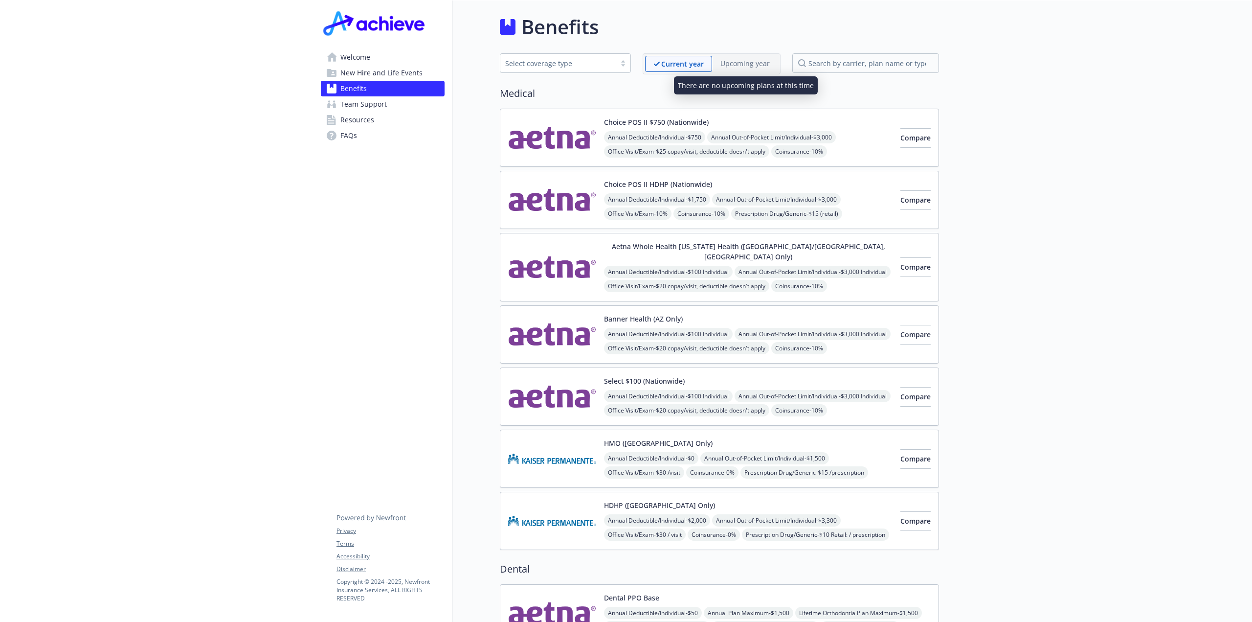
click at [761, 65] on p "Upcoming year" at bounding box center [745, 63] width 49 height 10
click at [559, 450] on img at bounding box center [552, 459] width 88 height 42
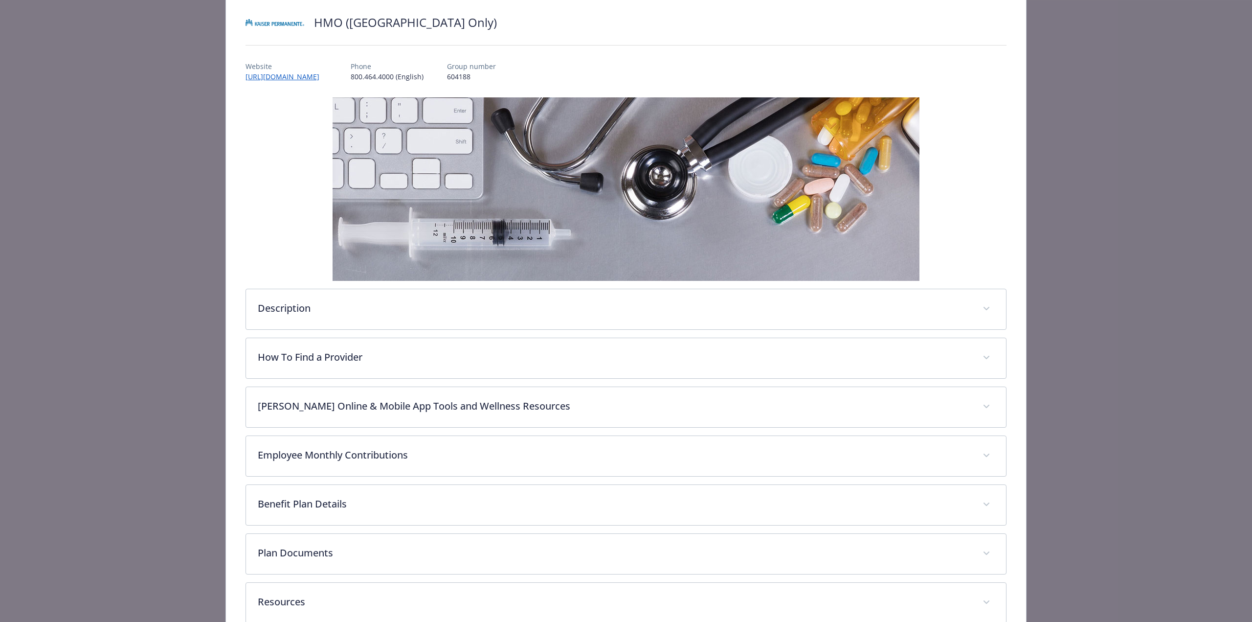
scroll to position [121, 0]
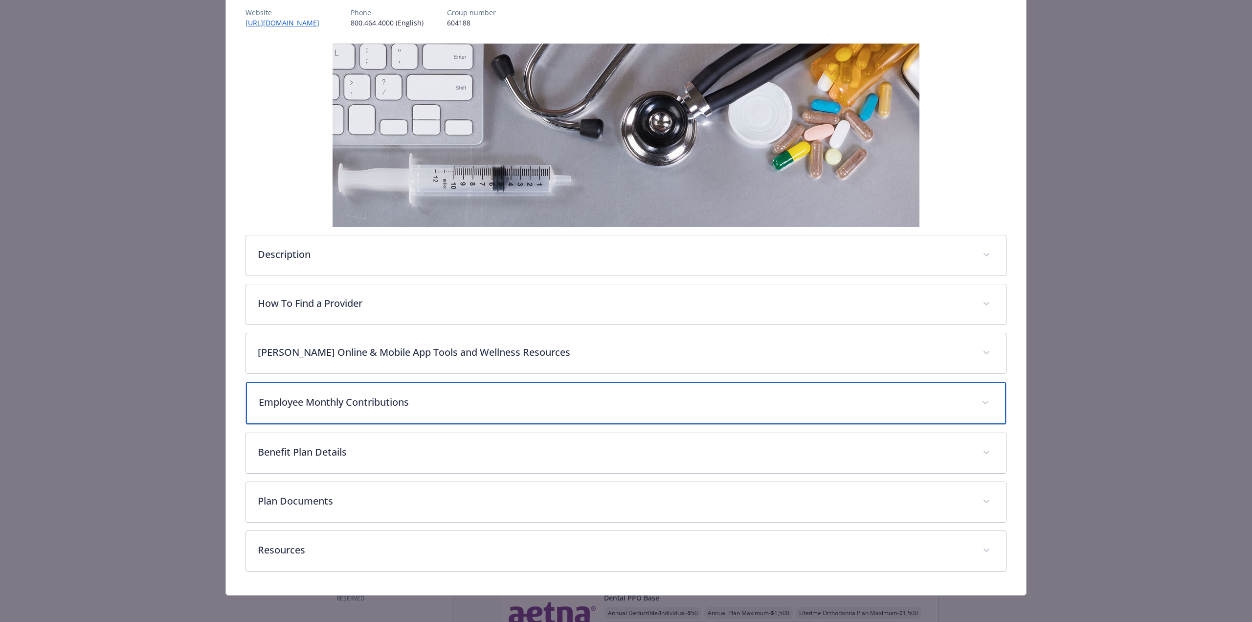
click at [373, 403] on p "Employee Monthly Contributions" at bounding box center [614, 402] width 711 height 15
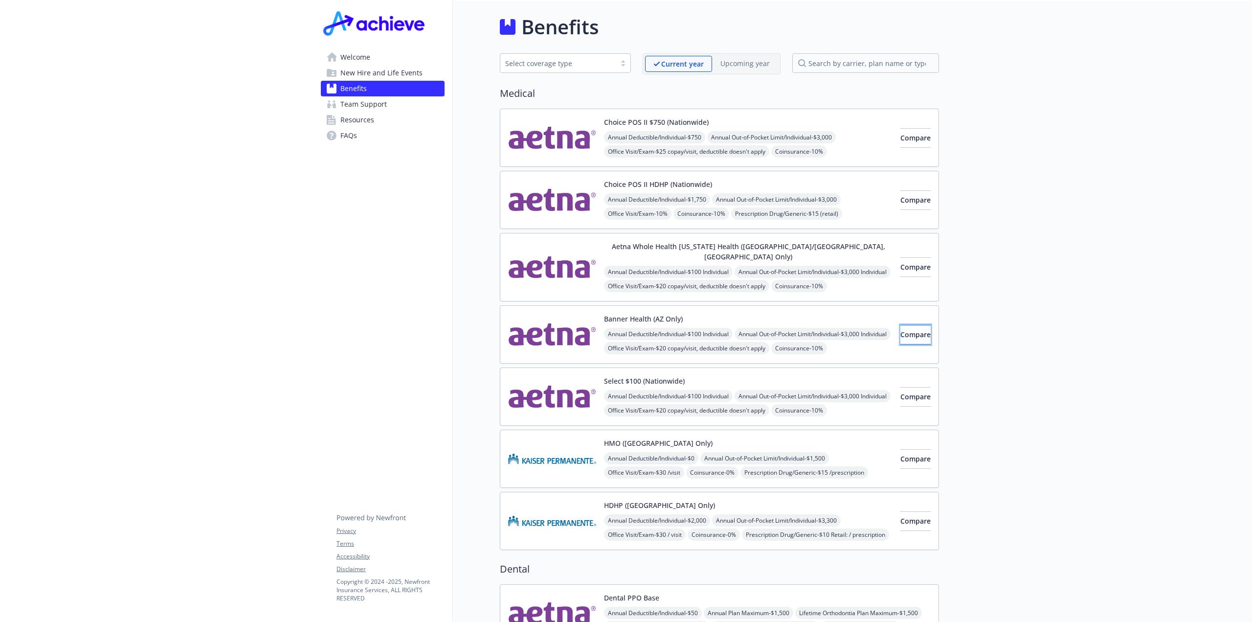
click at [901, 330] on span "Compare" at bounding box center [916, 334] width 30 height 9
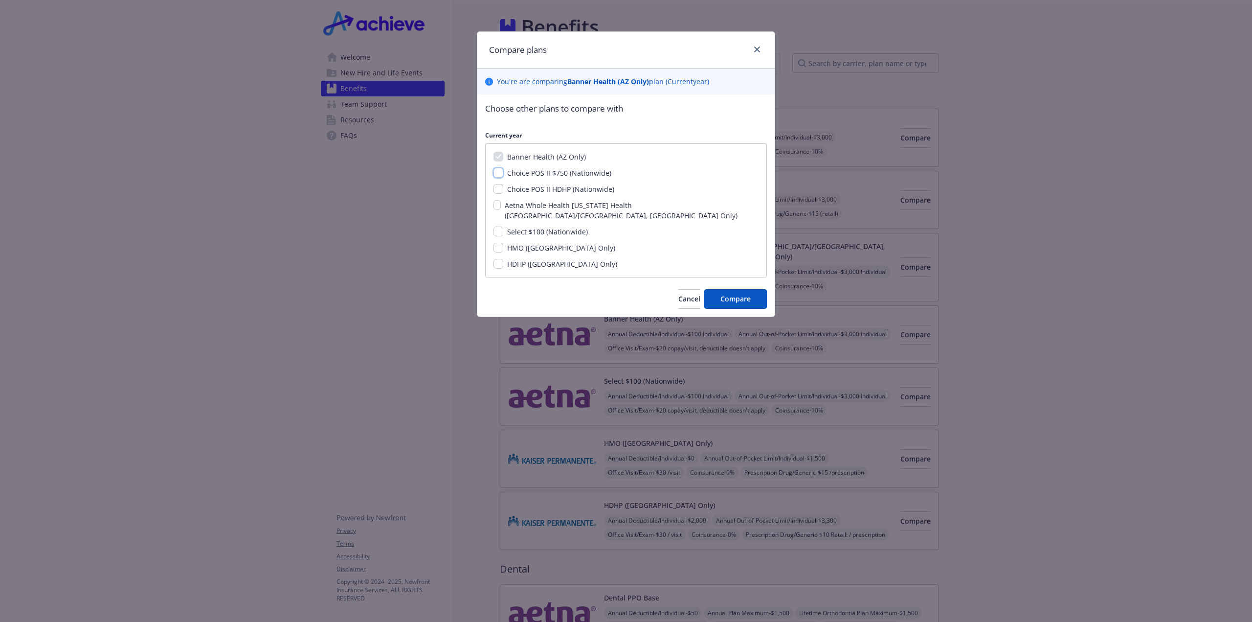
click at [499, 173] on input "Choice POS II $750 (Nationwide)" at bounding box center [499, 173] width 10 height 10
checkbox input "true"
click at [497, 192] on input "Choice POS II HDHP (Nationwide)" at bounding box center [499, 189] width 10 height 10
checkbox input "true"
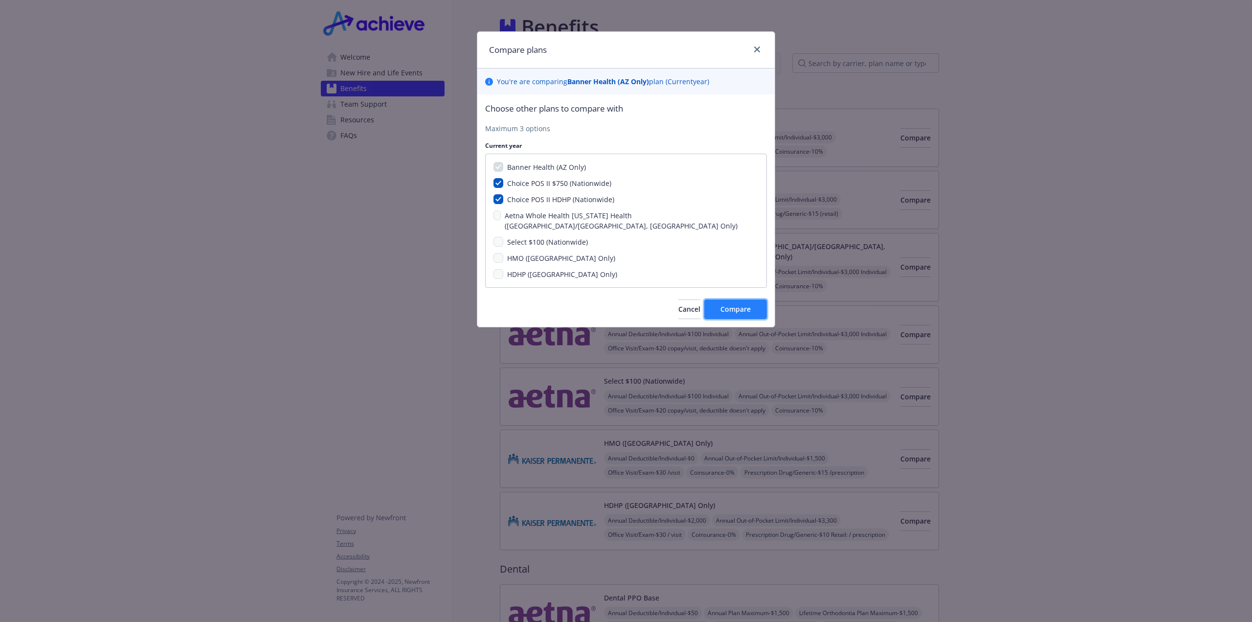
click at [732, 304] on span "Compare" at bounding box center [736, 308] width 30 height 9
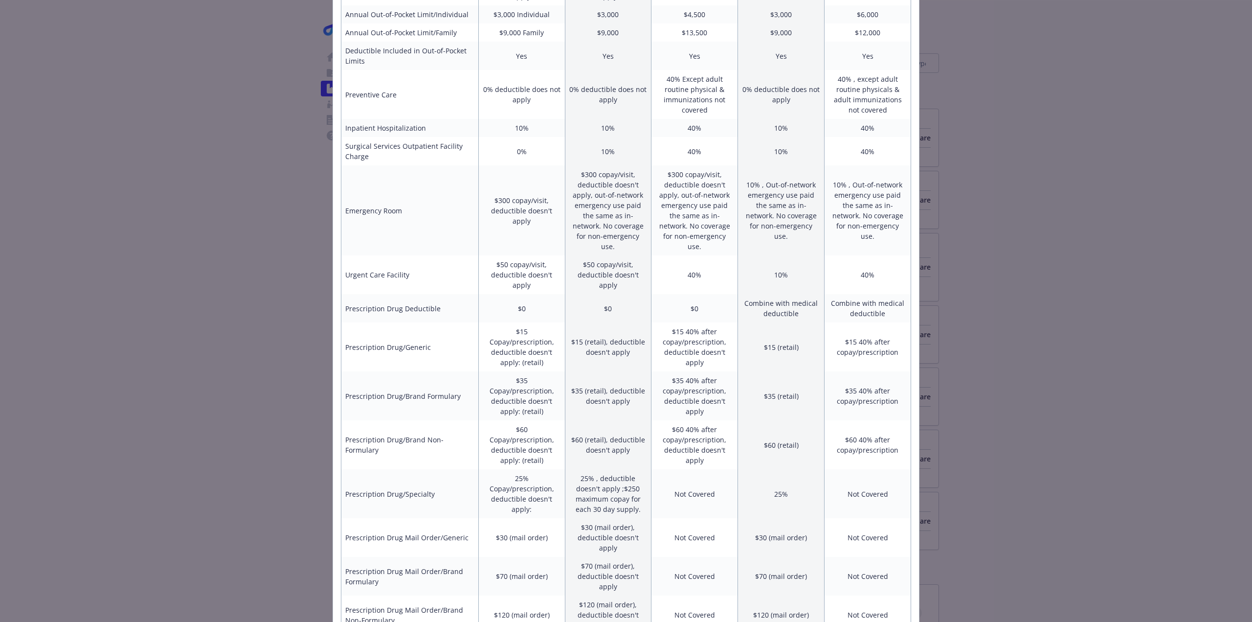
scroll to position [345, 0]
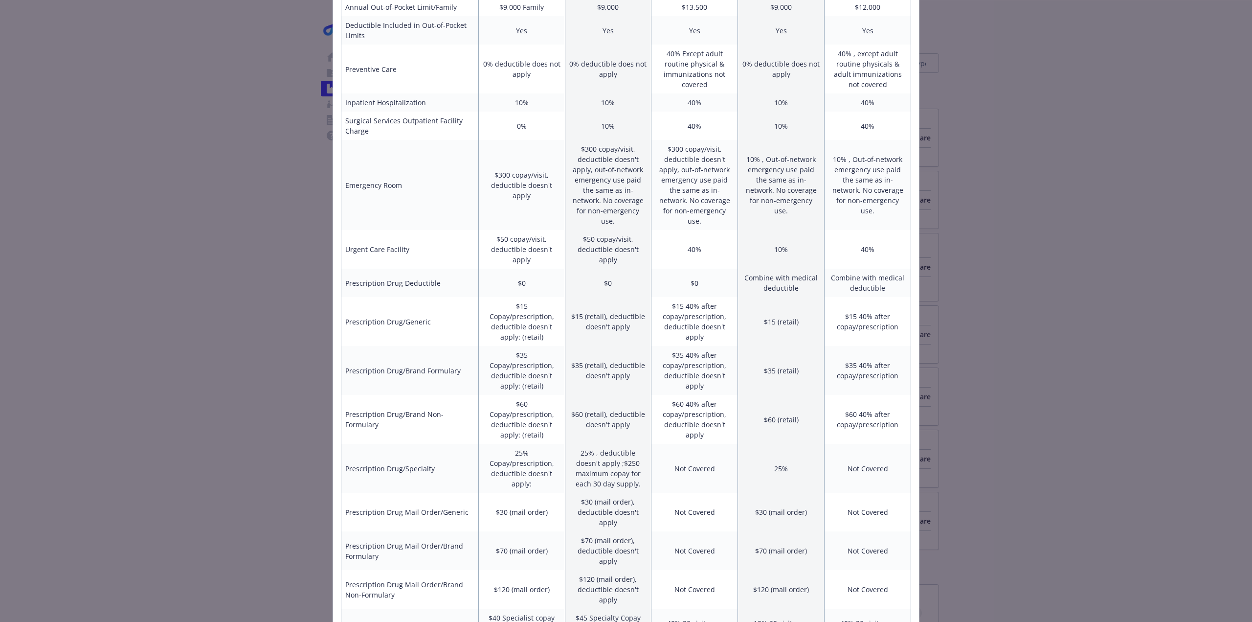
click at [1121, 430] on div "Benefits Info Banner Health ([GEOGRAPHIC_DATA] Only) Current year Choice POS II…" at bounding box center [626, 311] width 1252 height 622
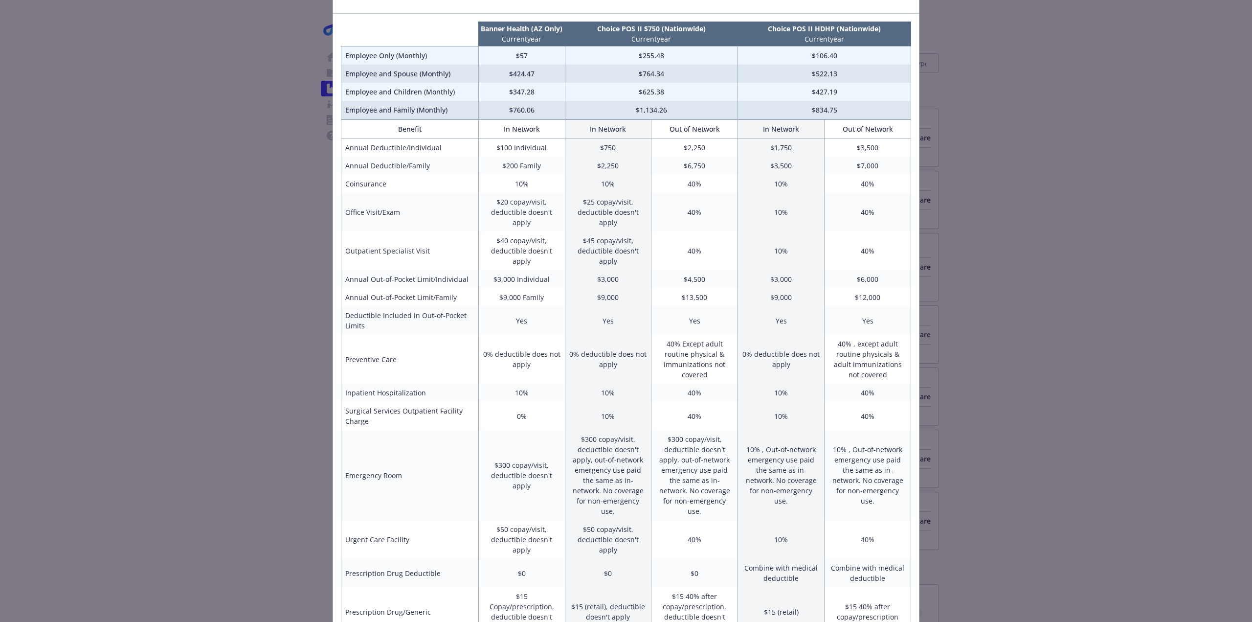
scroll to position [0, 0]
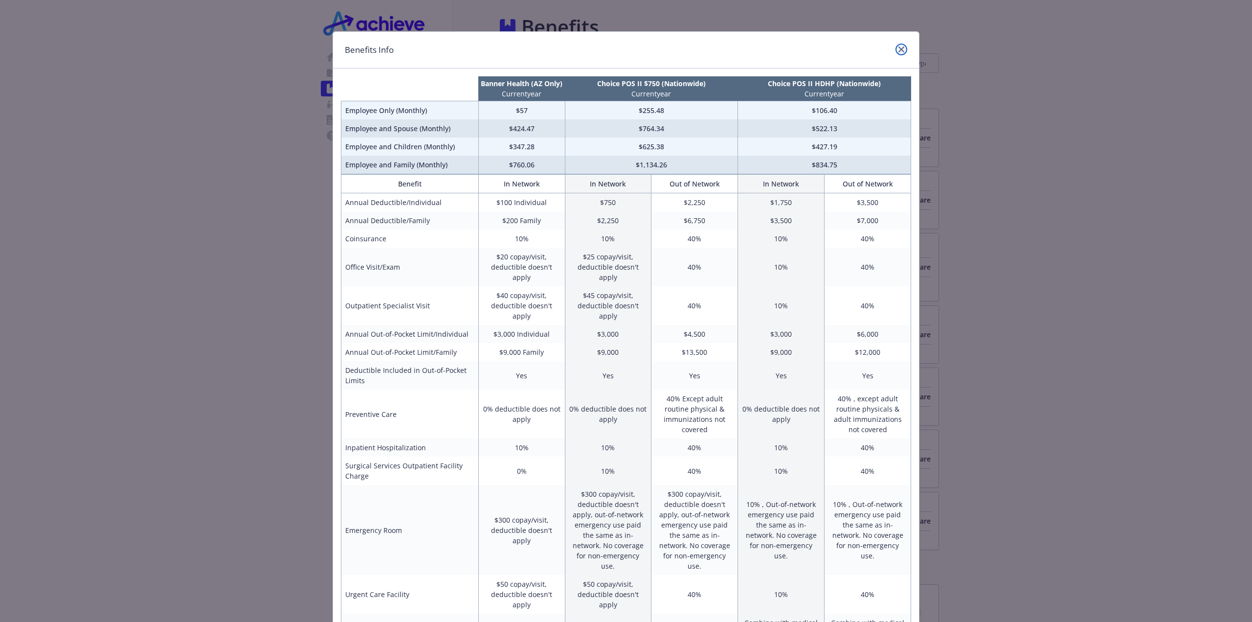
click at [902, 47] on link "close" at bounding box center [902, 50] width 12 height 12
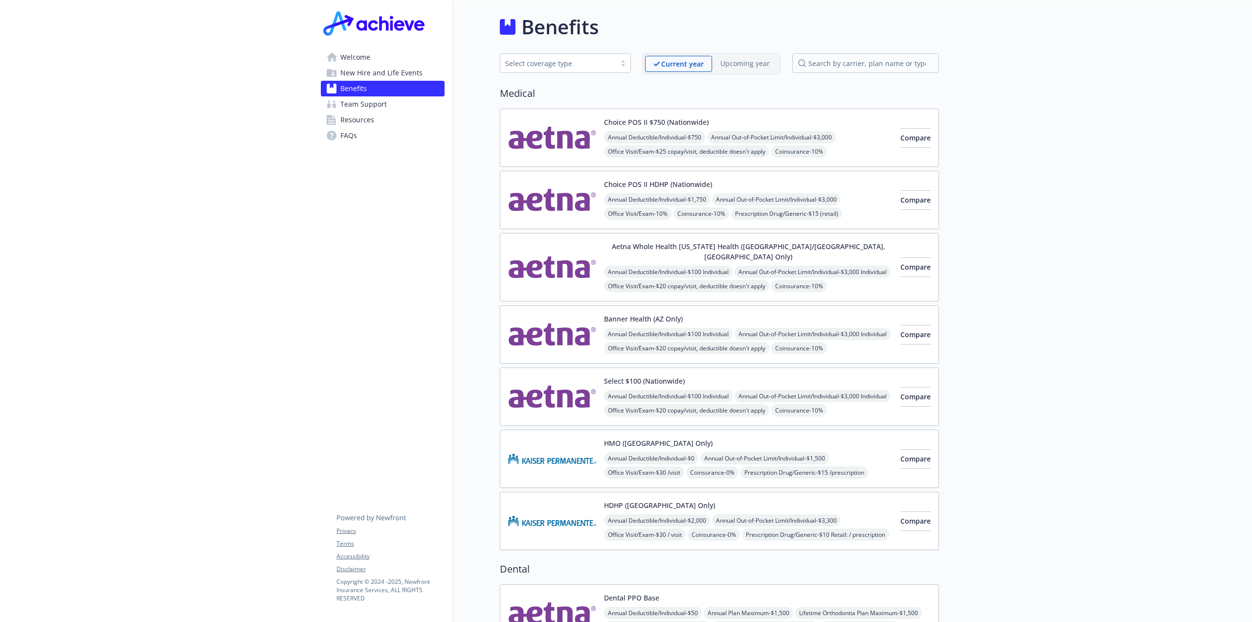
click at [387, 76] on span "New Hire and Life Events" at bounding box center [381, 73] width 82 height 16
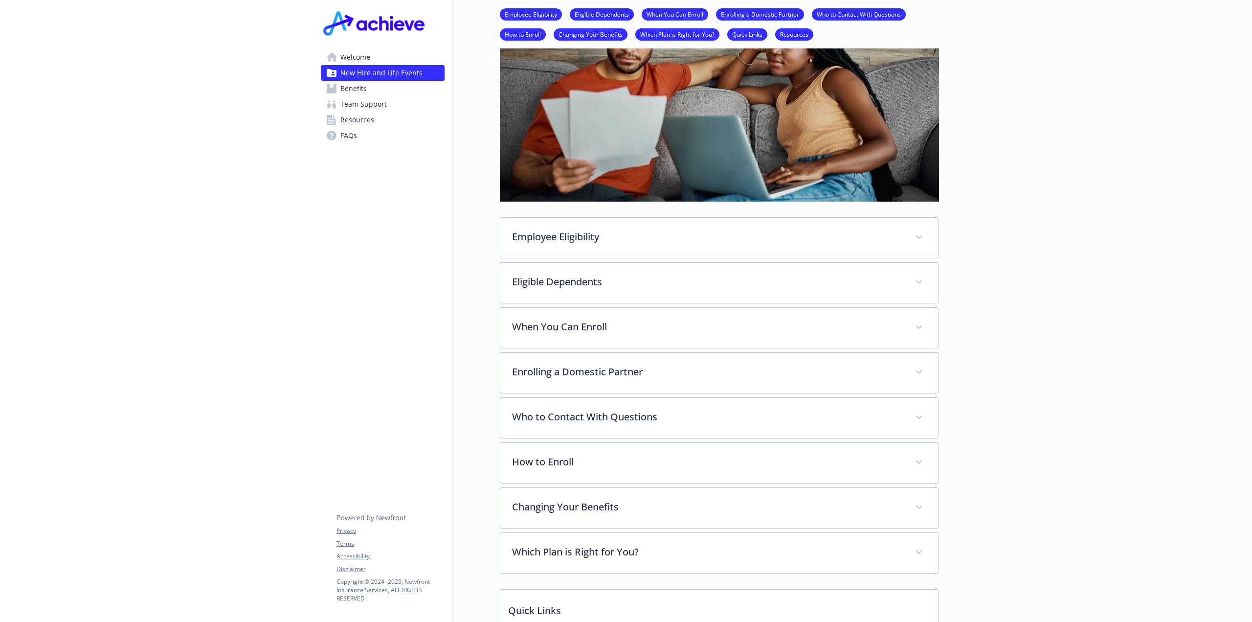
scroll to position [98, 0]
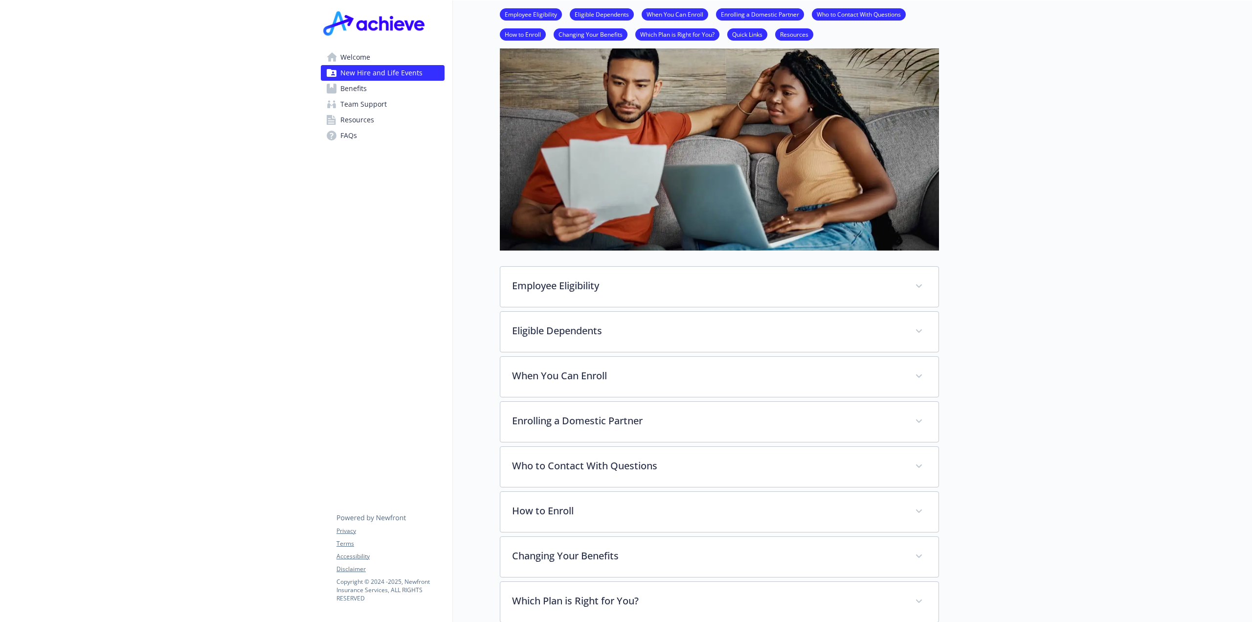
click at [776, 13] on link "Enrolling a Domestic Partner" at bounding box center [760, 13] width 88 height 9
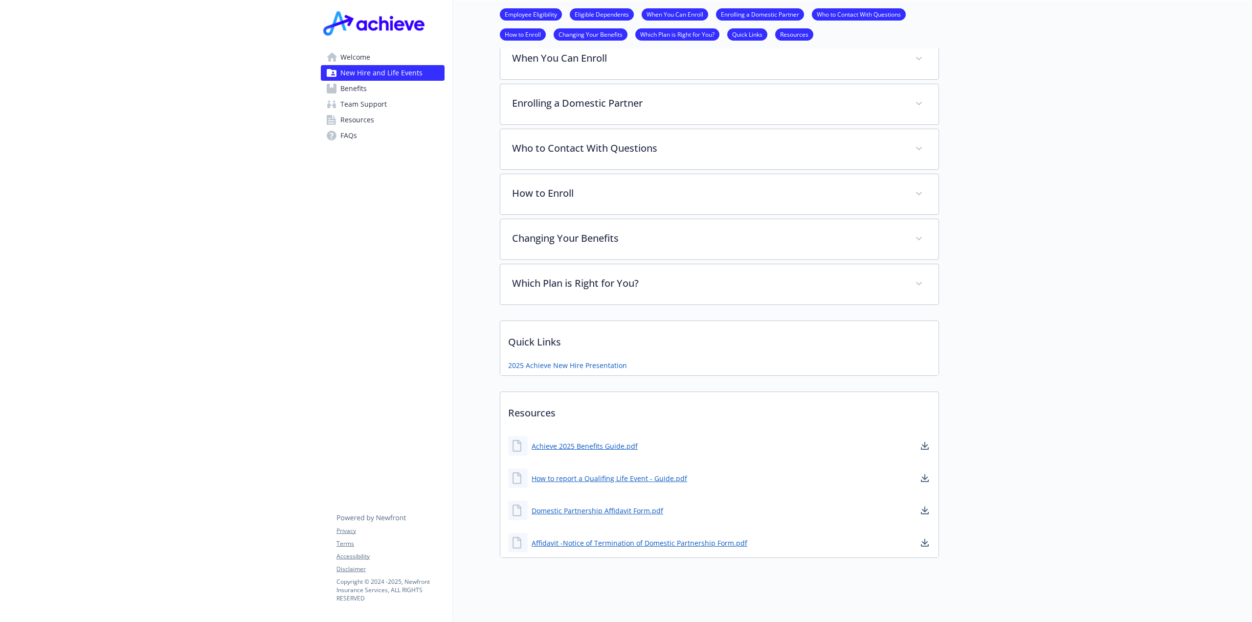
scroll to position [426, 7]
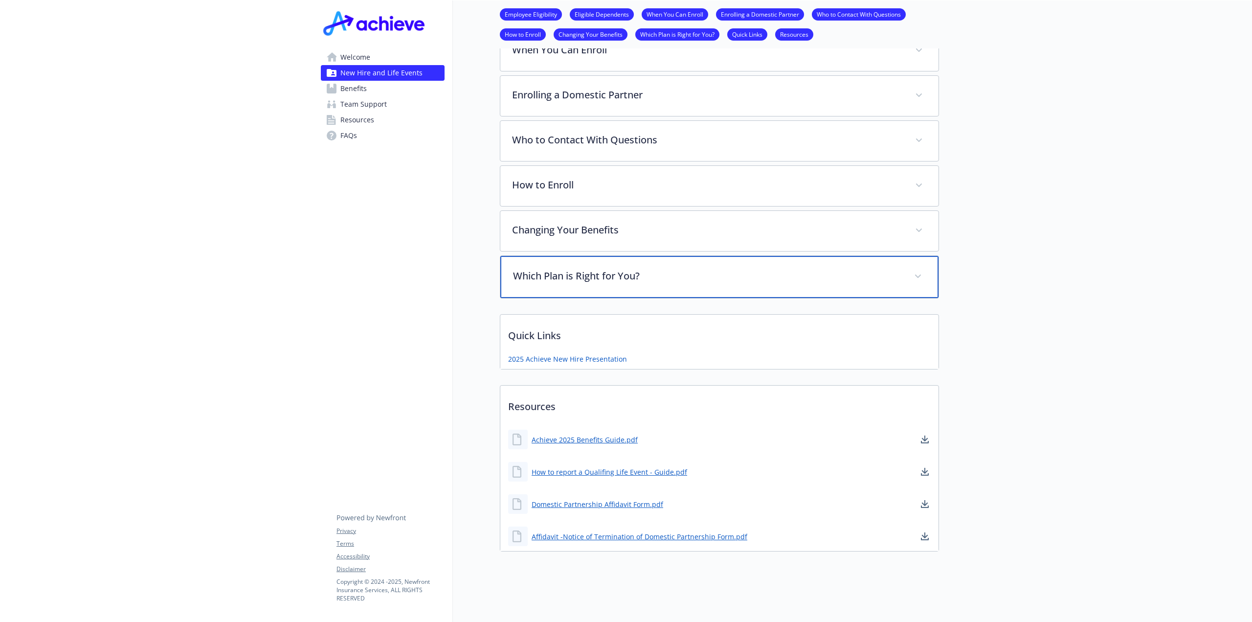
click at [598, 271] on p "Which Plan is Right for You?" at bounding box center [707, 276] width 389 height 15
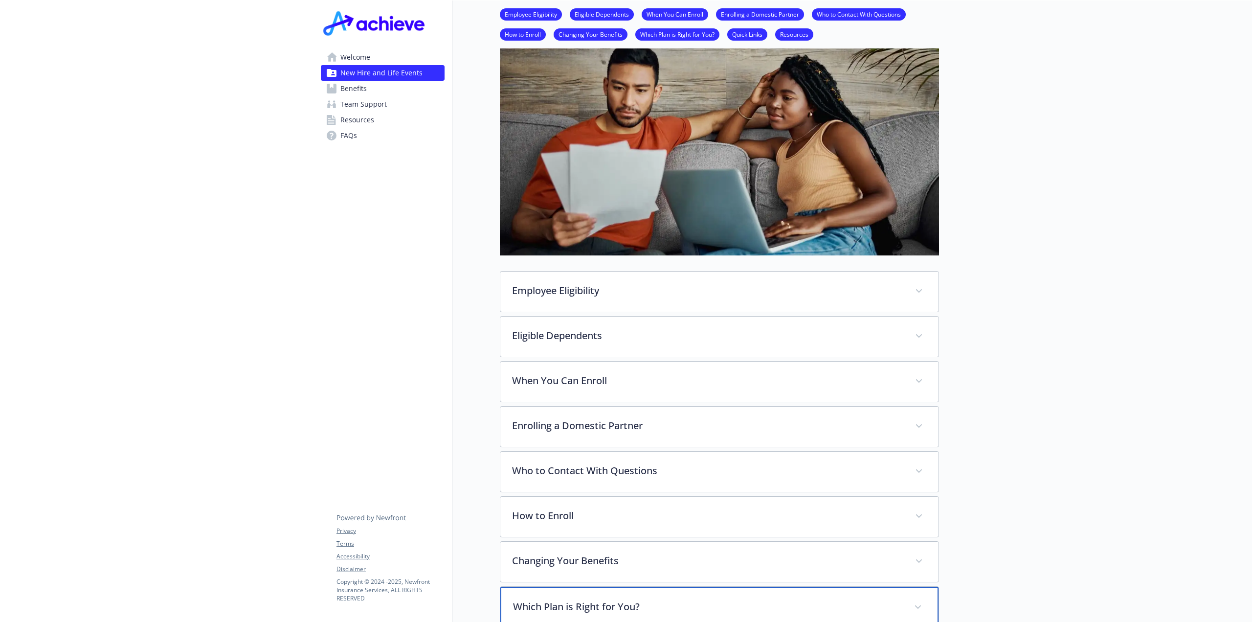
scroll to position [0, 7]
